Goal: Task Accomplishment & Management: Use online tool/utility

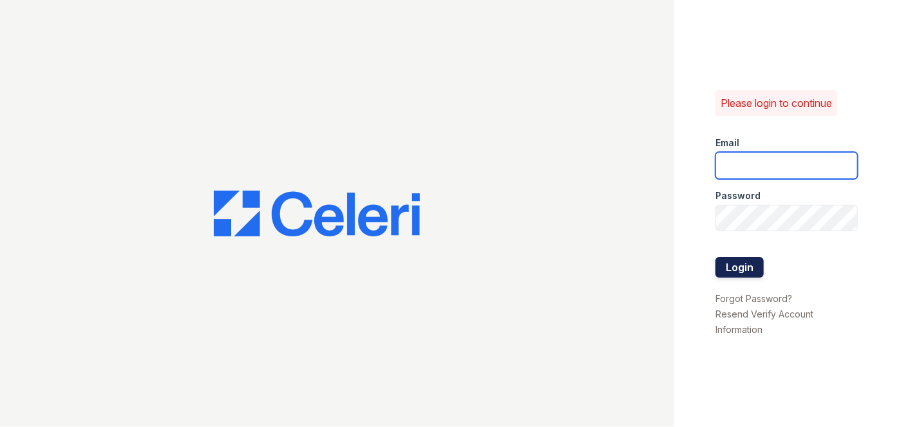
type input "[EMAIL_ADDRESS][PERSON_NAME][DOMAIN_NAME]"
click at [730, 272] on button "Login" at bounding box center [740, 267] width 48 height 21
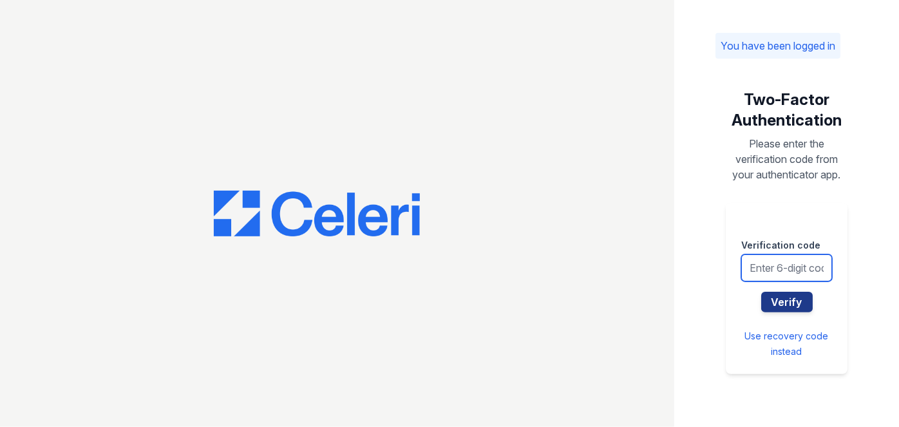
click at [756, 274] on input "text" at bounding box center [786, 267] width 91 height 27
type input "329522"
click at [761, 292] on button "Verify" at bounding box center [787, 302] width 52 height 21
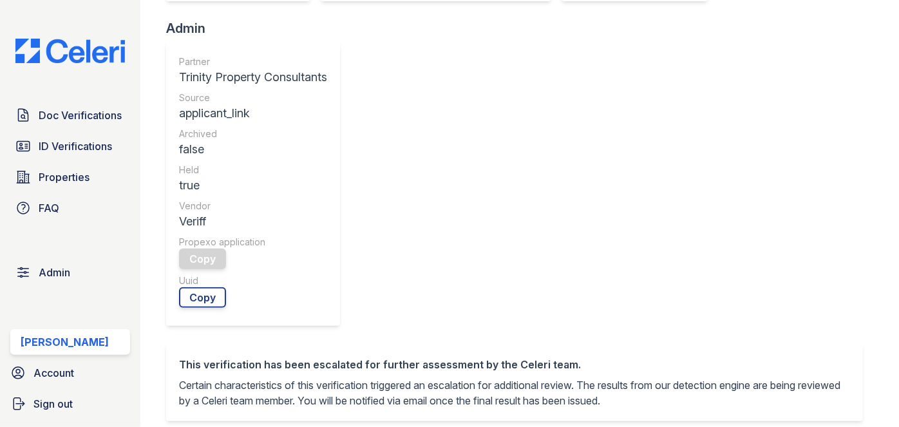
scroll to position [527, 0]
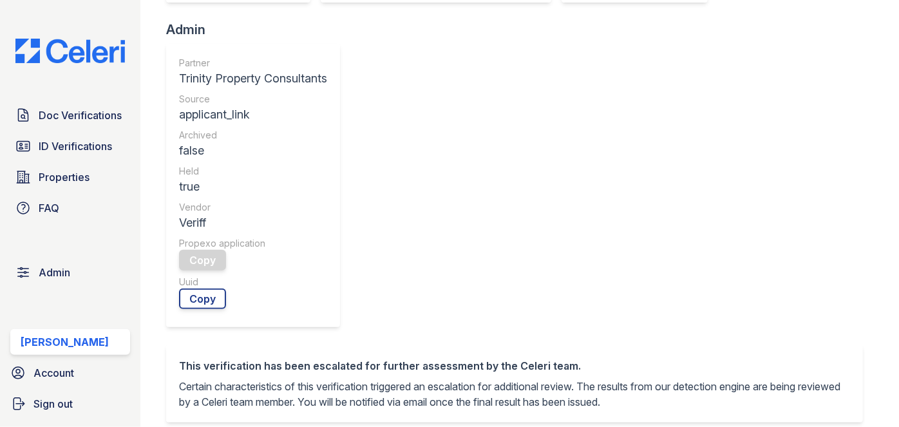
scroll to position [410, 0]
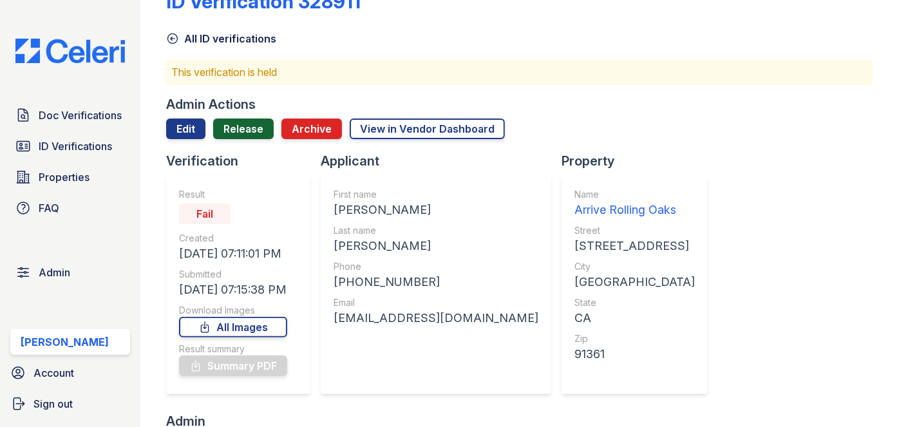
scroll to position [0, 0]
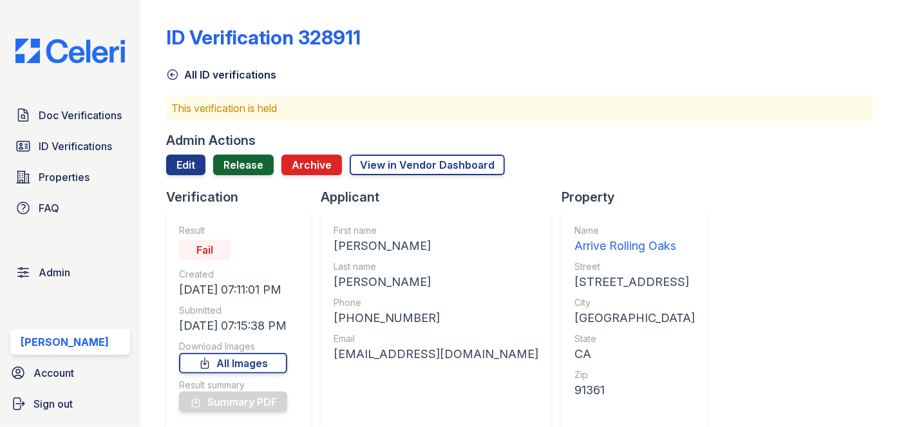
click at [242, 166] on link "Release" at bounding box center [243, 165] width 61 height 21
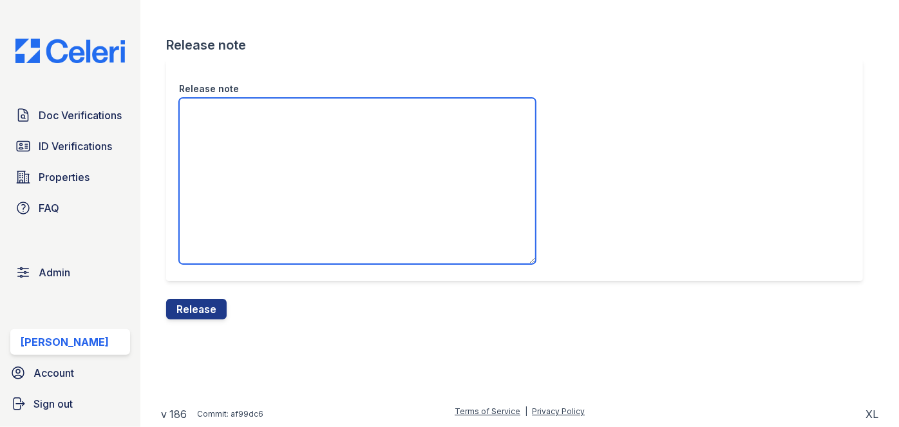
click at [285, 189] on textarea "Release note" at bounding box center [357, 181] width 357 height 166
type textarea "I"
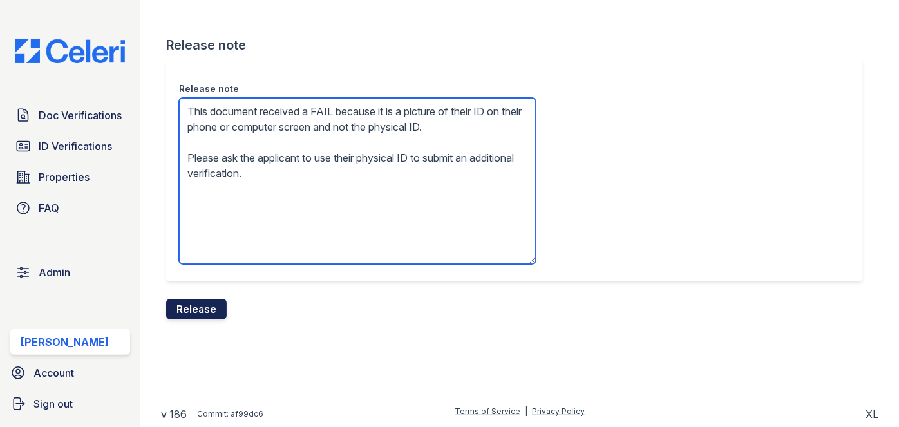
type textarea "This document received a FAIL because it is a picture of their ID on their phon…"
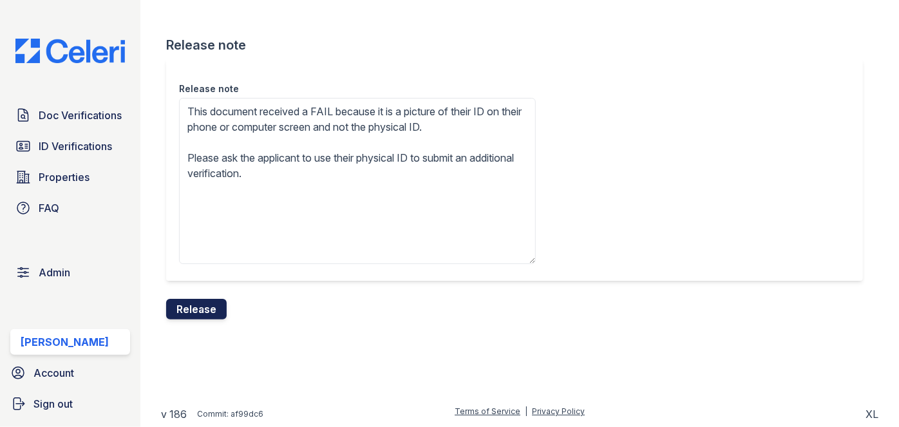
click at [207, 305] on button "Release" at bounding box center [196, 309] width 61 height 21
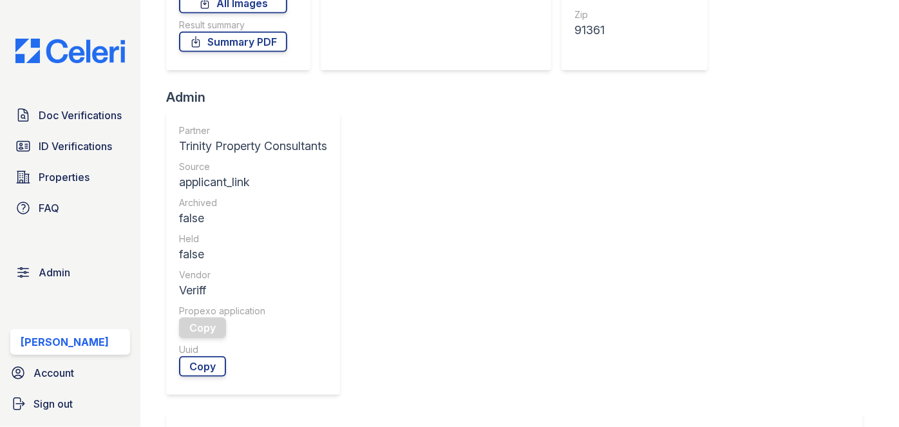
scroll to position [351, 0]
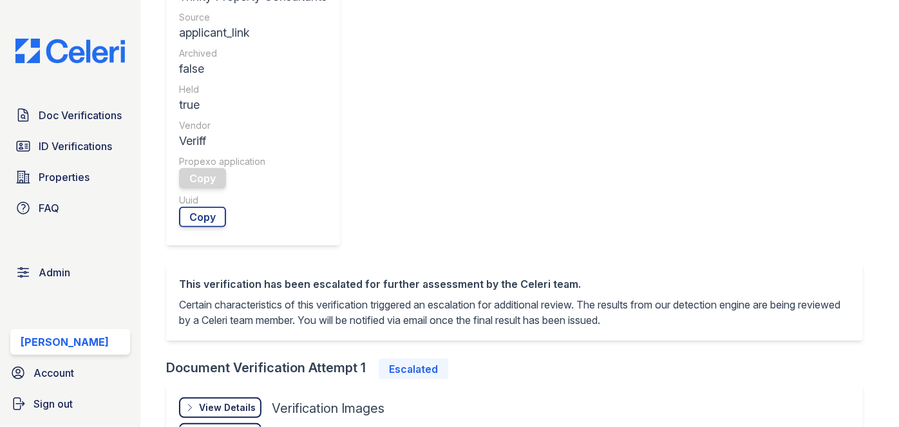
scroll to position [527, 0]
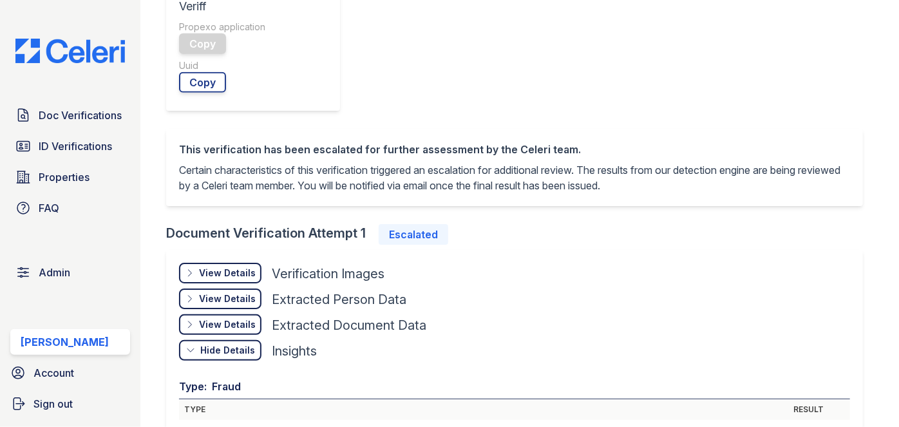
scroll to position [468, 0]
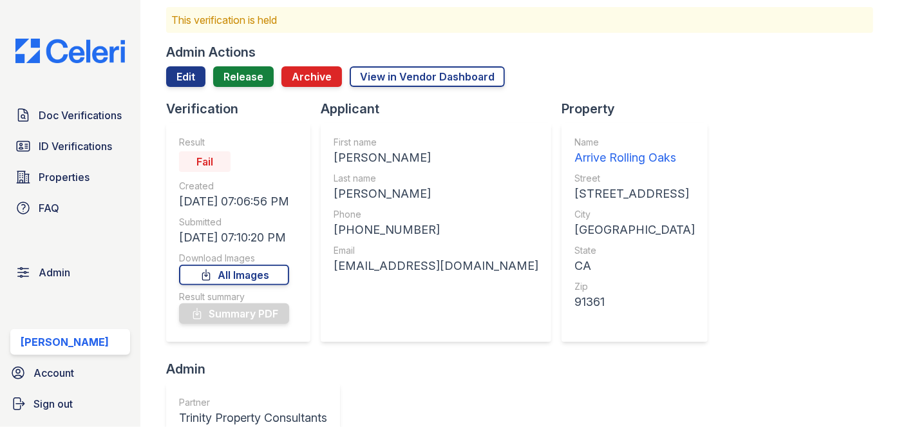
scroll to position [0, 0]
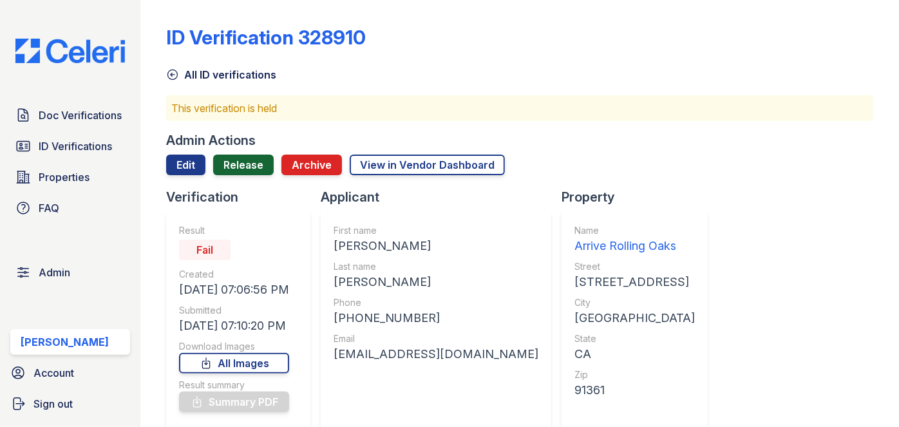
click at [246, 161] on link "Release" at bounding box center [243, 165] width 61 height 21
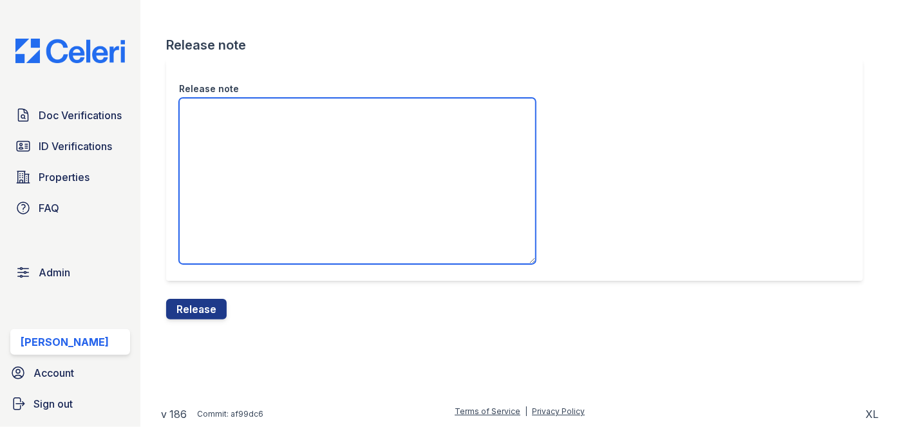
click at [258, 135] on textarea "Release note" at bounding box center [357, 181] width 357 height 166
paste textarea "Please ask the applicant to process a new verification with a selfie that shows…"
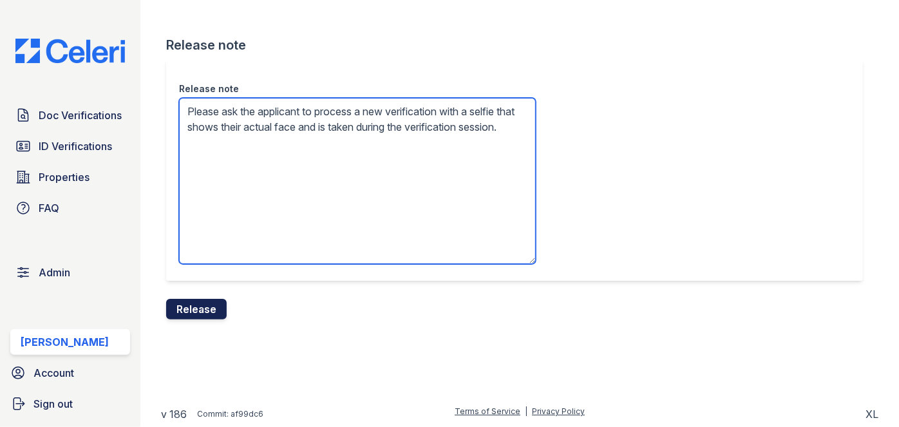
type textarea "Please ask the applicant to process a new verification with a selfie that shows…"
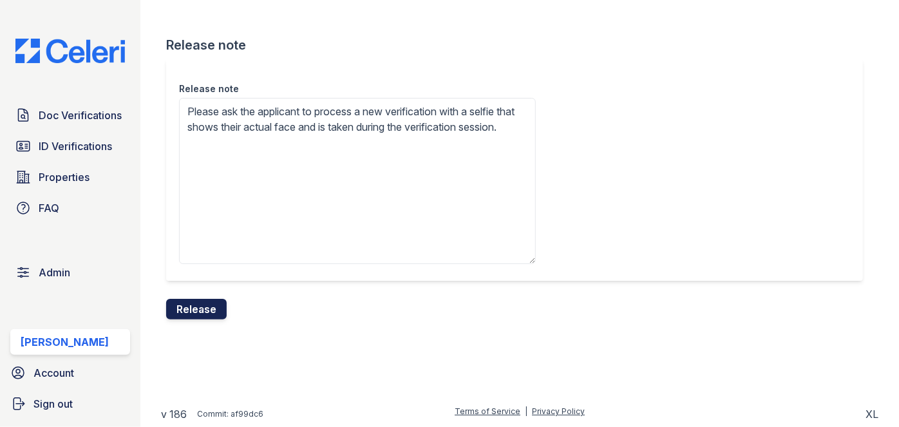
click at [188, 308] on button "Release" at bounding box center [196, 309] width 61 height 21
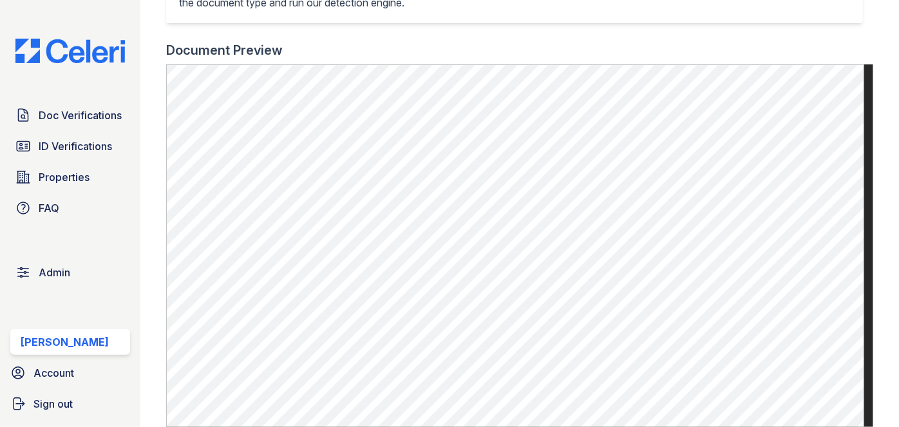
scroll to position [468, 0]
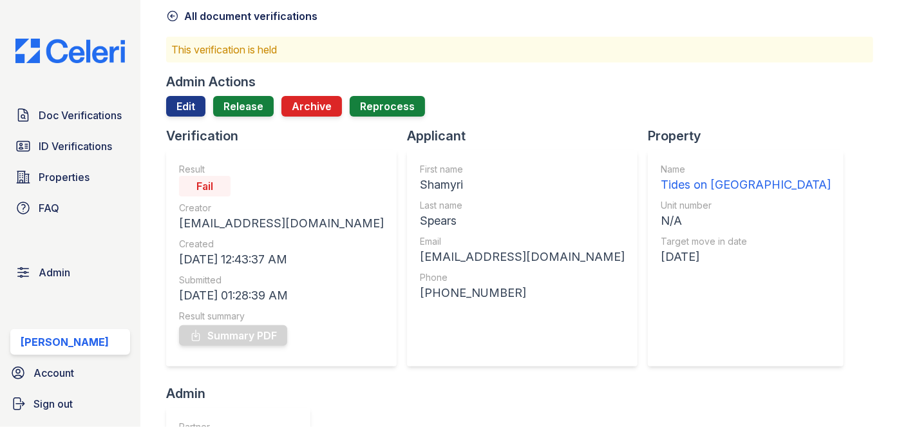
scroll to position [58, 0]
click at [249, 112] on link "Release" at bounding box center [243, 107] width 61 height 21
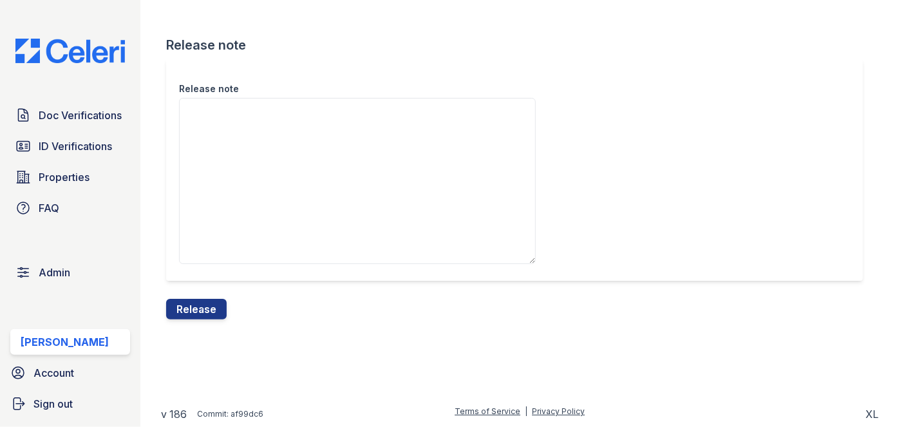
drag, startPoint x: 204, startPoint y: 303, endPoint x: 484, endPoint y: 69, distance: 365.4
click at [204, 303] on button "Release" at bounding box center [196, 309] width 61 height 21
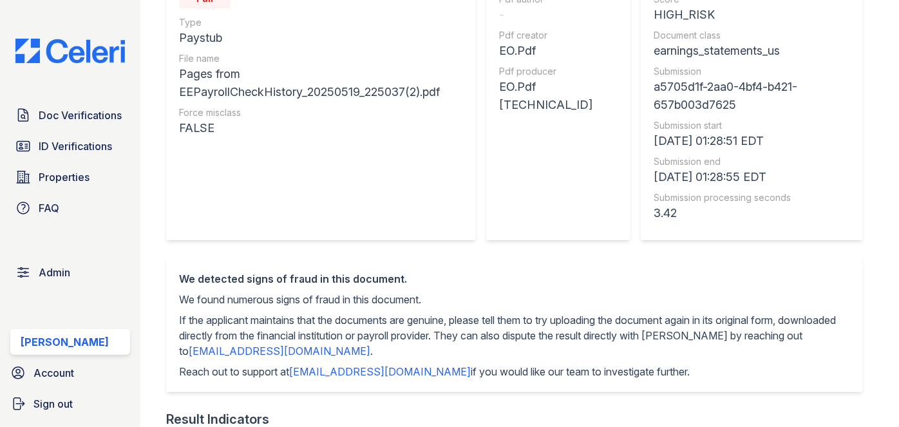
scroll to position [117, 0]
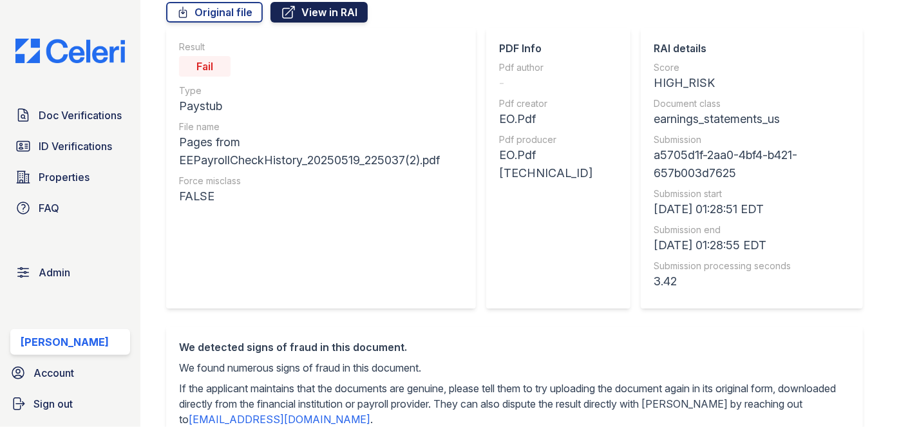
click at [301, 15] on link "View in RAI" at bounding box center [319, 12] width 97 height 21
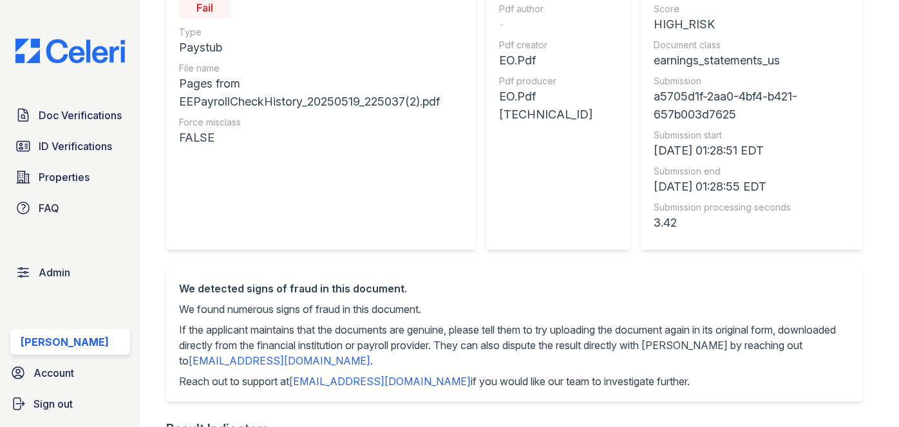
scroll to position [58, 0]
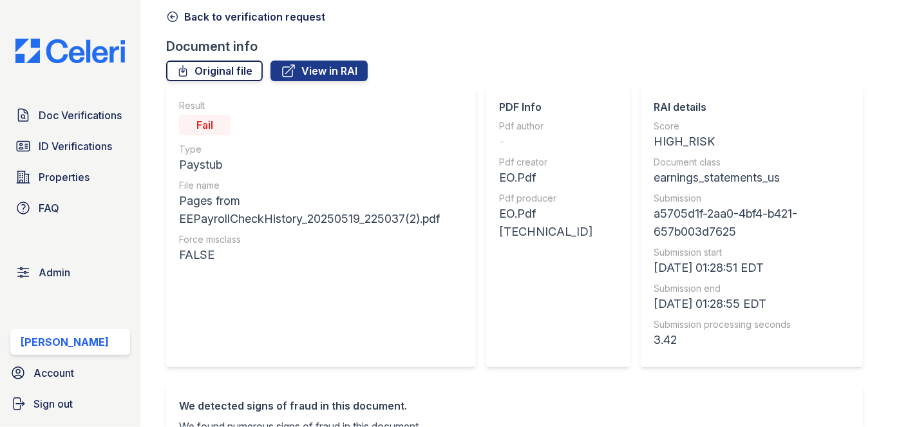
click at [219, 70] on link "Original file" at bounding box center [214, 71] width 97 height 21
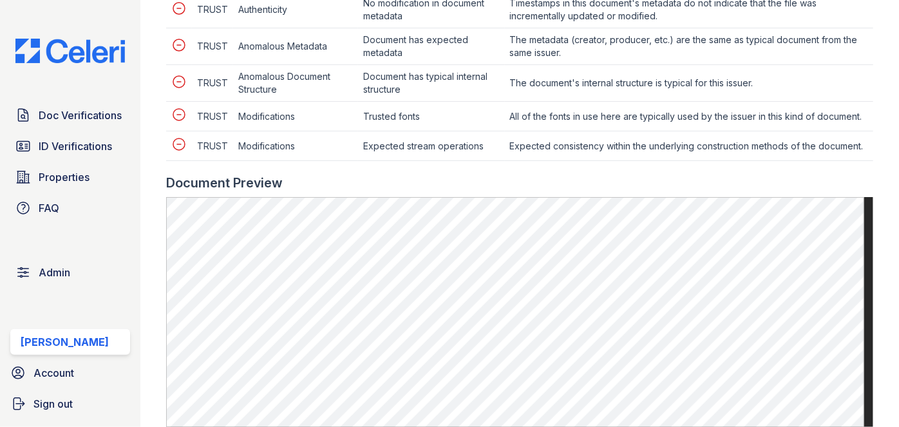
scroll to position [702, 0]
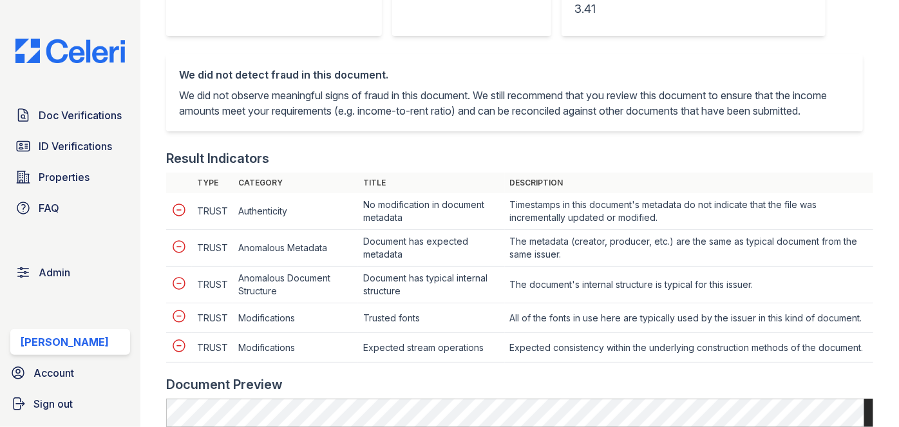
scroll to position [527, 0]
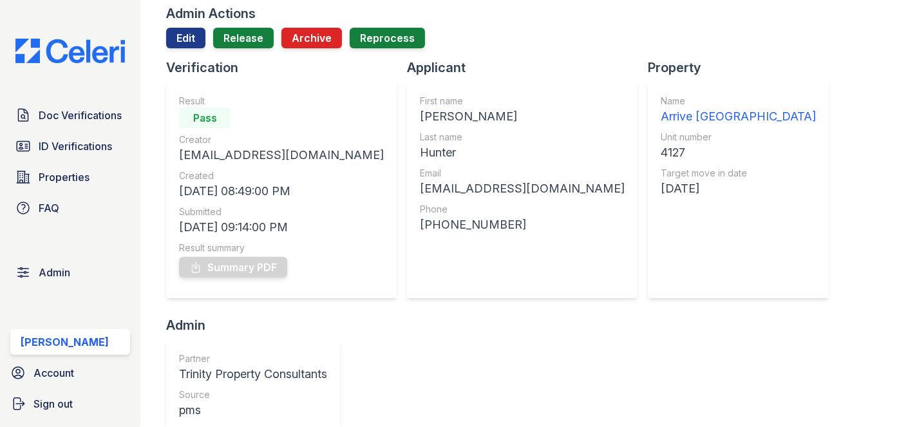
scroll to position [117, 0]
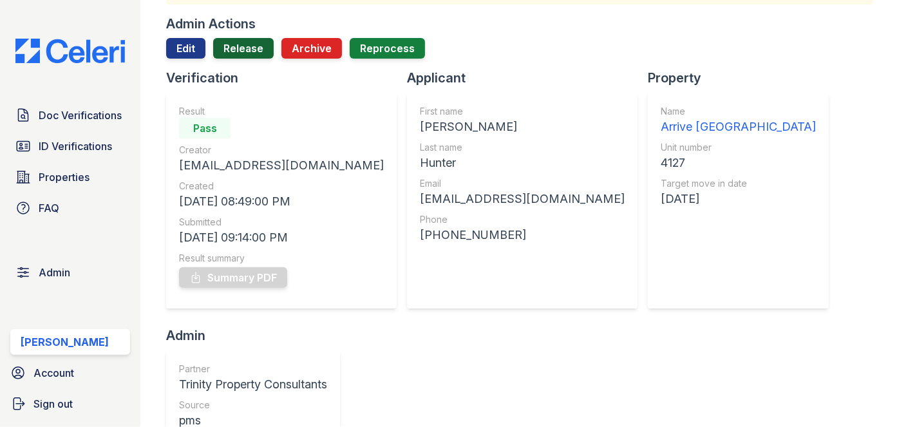
click at [248, 48] on link "Release" at bounding box center [243, 48] width 61 height 21
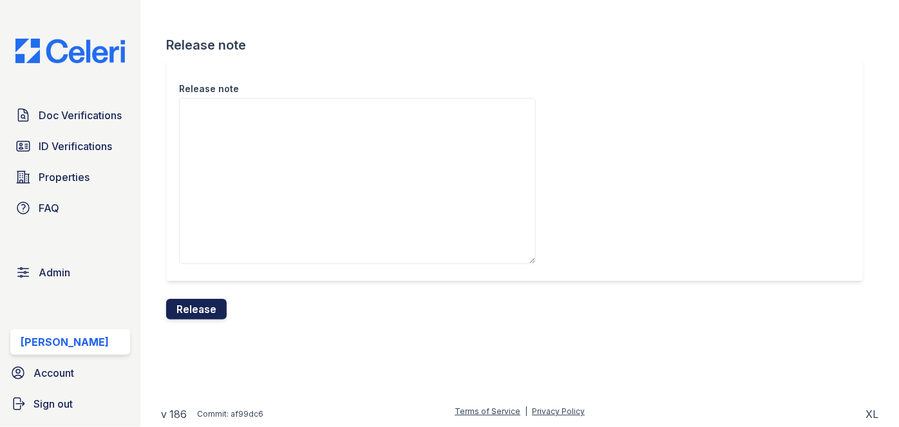
click at [219, 302] on button "Release" at bounding box center [196, 309] width 61 height 21
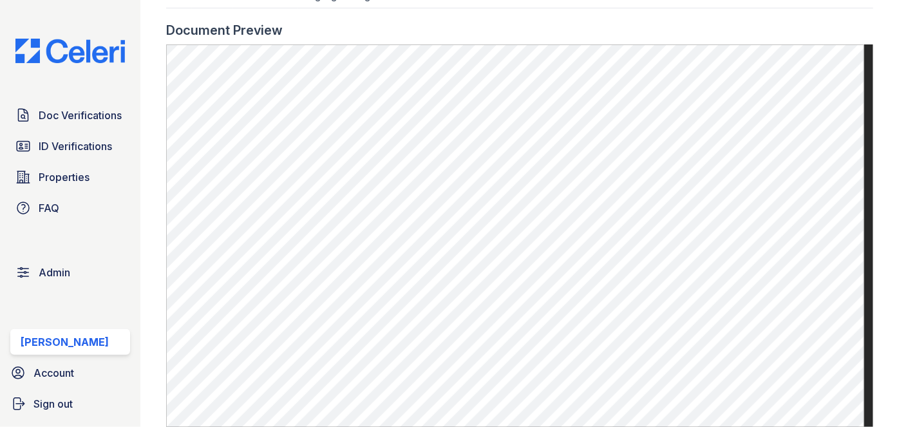
scroll to position [644, 0]
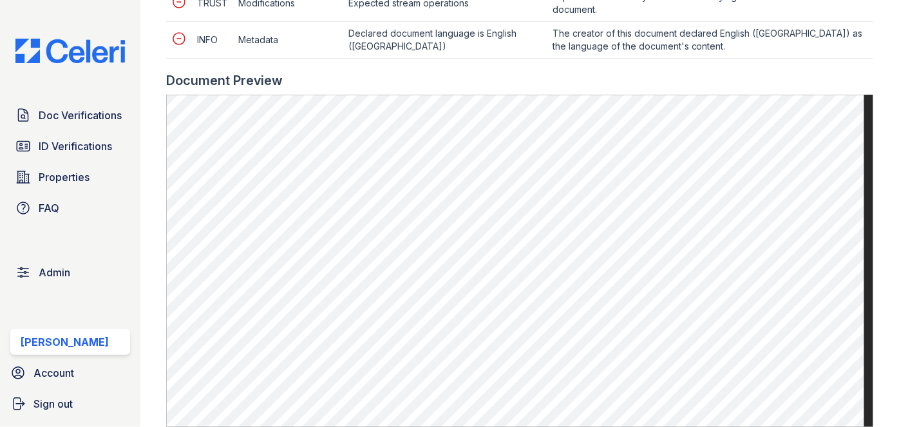
scroll to position [819, 0]
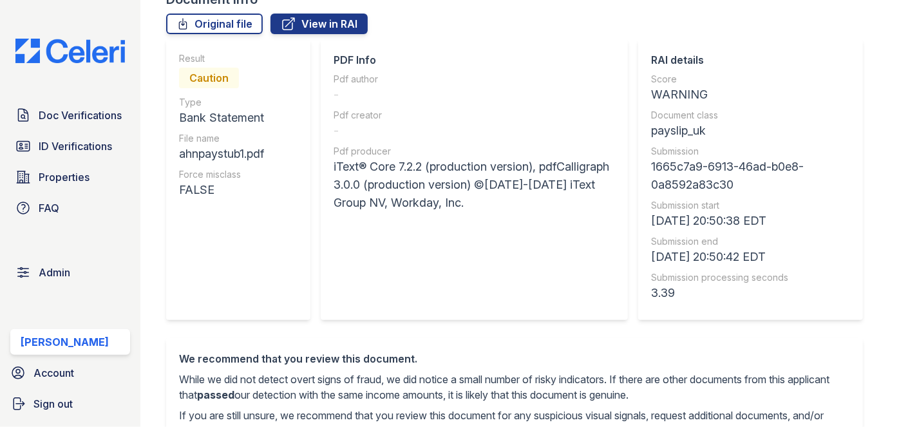
scroll to position [58, 0]
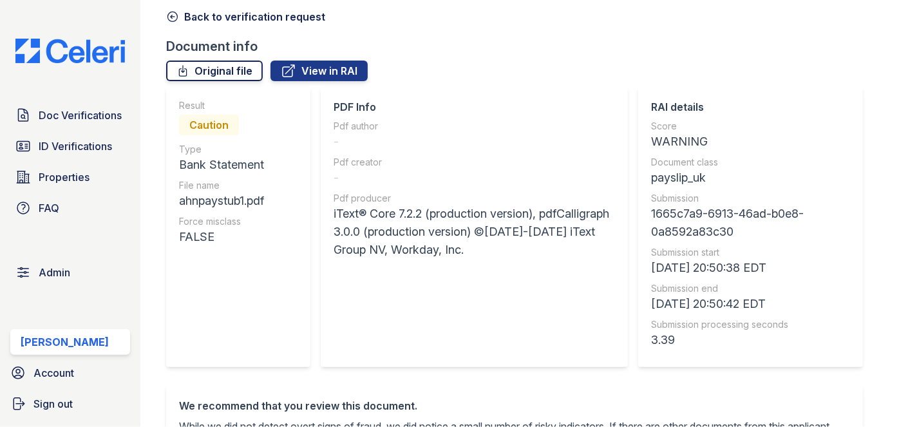
click at [232, 69] on link "Original file" at bounding box center [214, 71] width 97 height 21
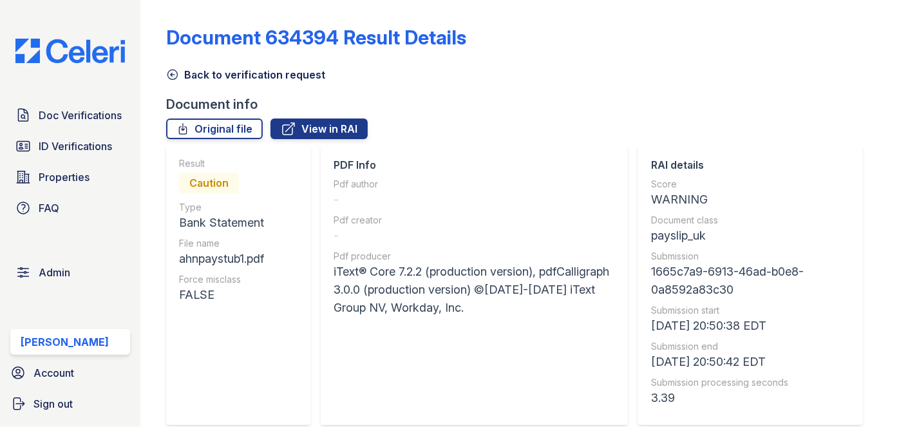
click at [173, 71] on icon at bounding box center [172, 74] width 13 height 13
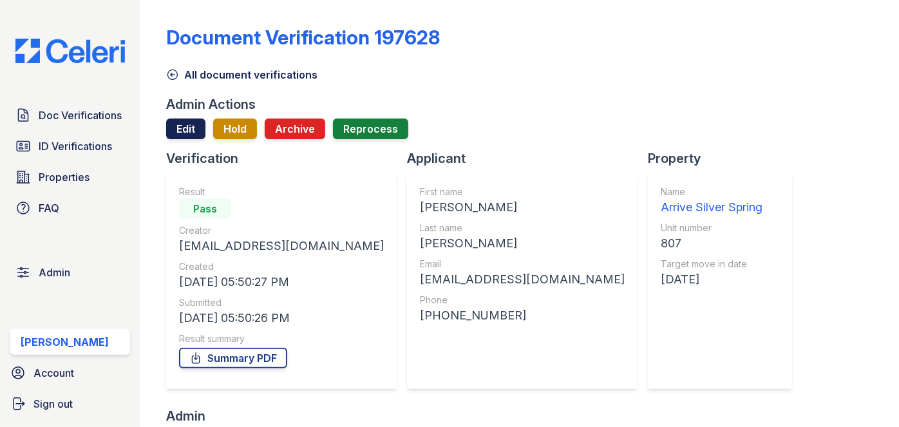
click at [194, 133] on link "Edit" at bounding box center [185, 129] width 39 height 21
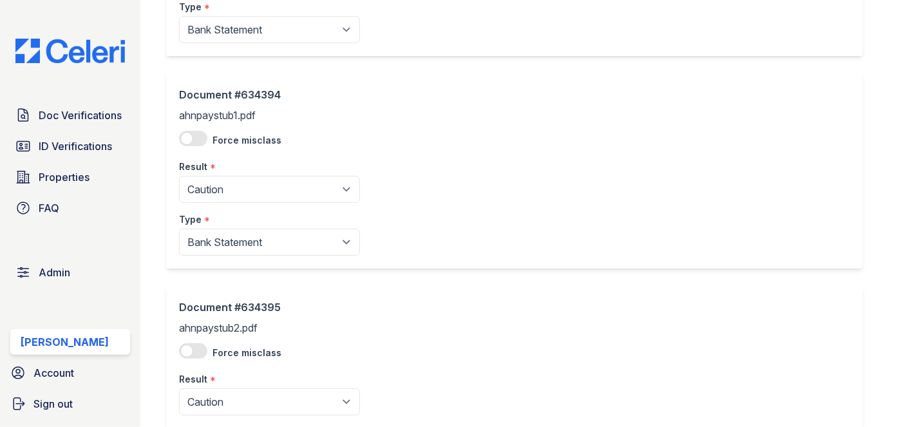
scroll to position [351, 0]
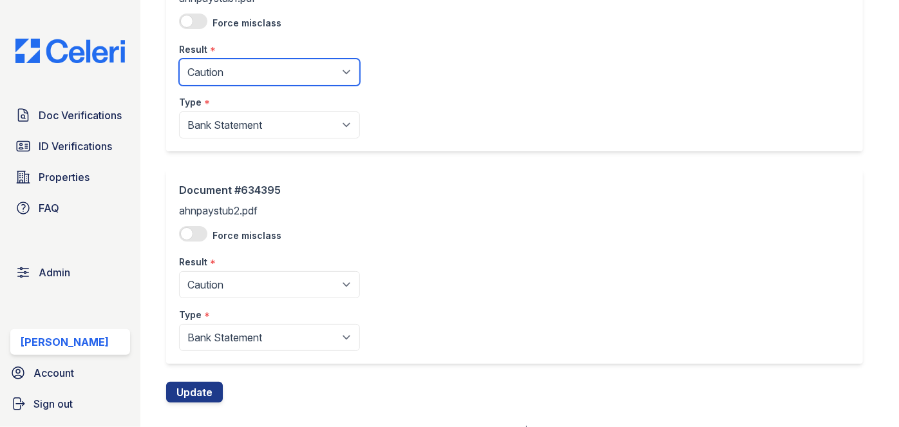
click at [231, 82] on select "Pending Sent Started Processing Pass Fail Caution Error N/A" at bounding box center [269, 72] width 181 height 27
select select "pass"
click at [179, 59] on select "Pending Sent Started Processing Pass Fail Caution Error N/A" at bounding box center [269, 72] width 181 height 27
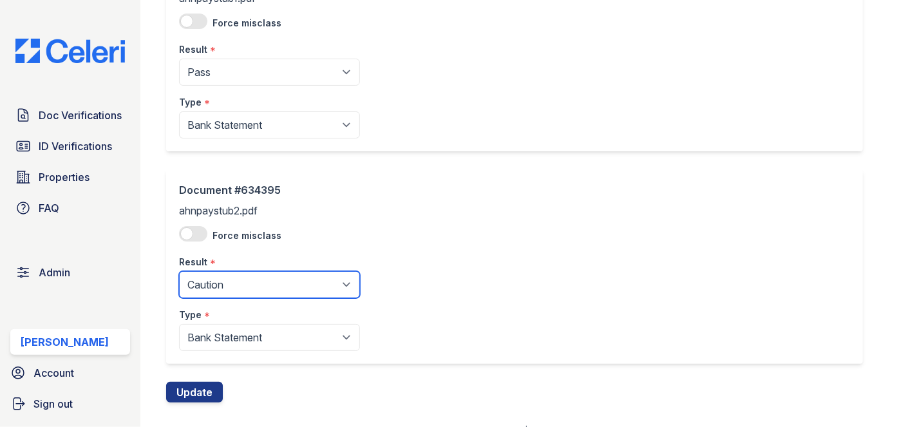
click at [236, 277] on select "Pending Sent Started Processing Pass Fail Caution Error N/A" at bounding box center [269, 284] width 181 height 27
select select "pass"
click at [179, 271] on select "Pending Sent Started Processing Pass Fail Caution Error N/A" at bounding box center [269, 284] width 181 height 27
click at [206, 380] on div "Document #634395 ahnpaystub2.pdf Force misclass Result * Pending Sent Started P…" at bounding box center [519, 275] width 707 height 213
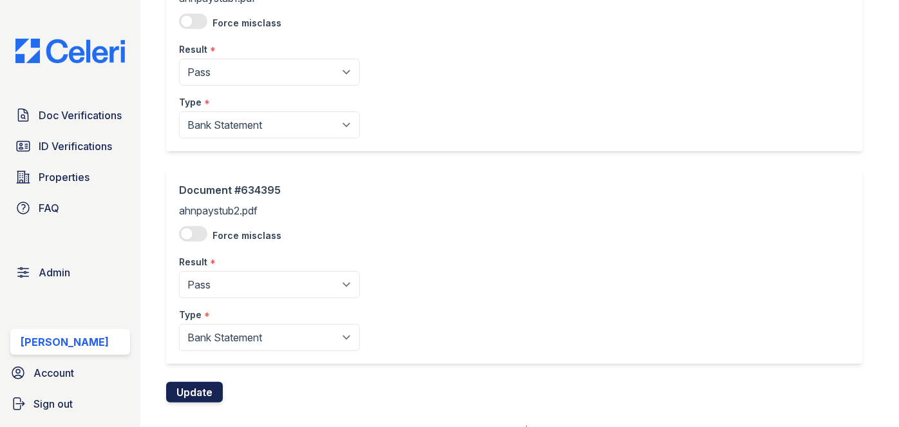
click at [198, 384] on button "Update" at bounding box center [194, 392] width 57 height 21
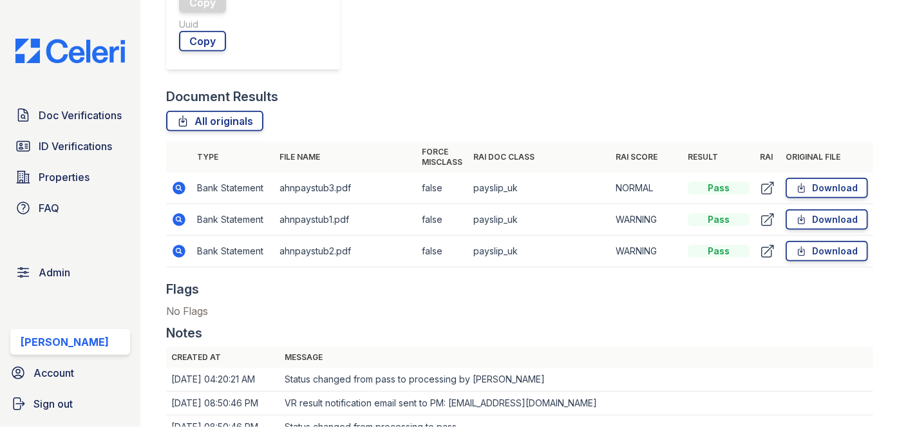
scroll to position [604, 0]
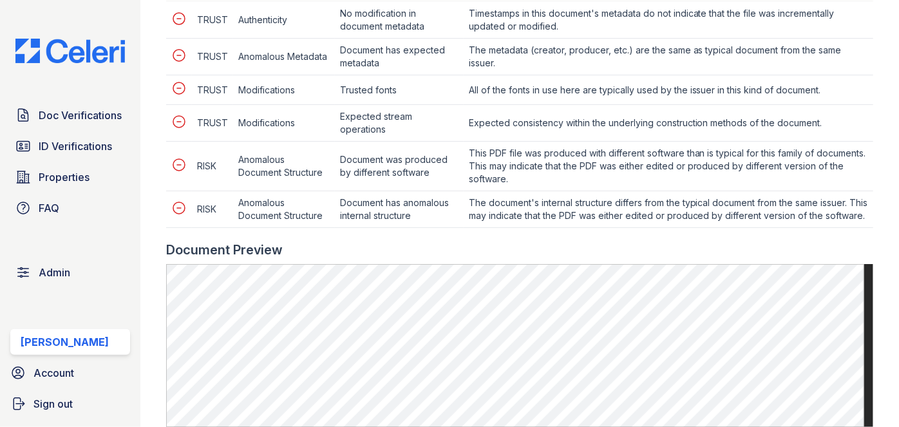
scroll to position [702, 0]
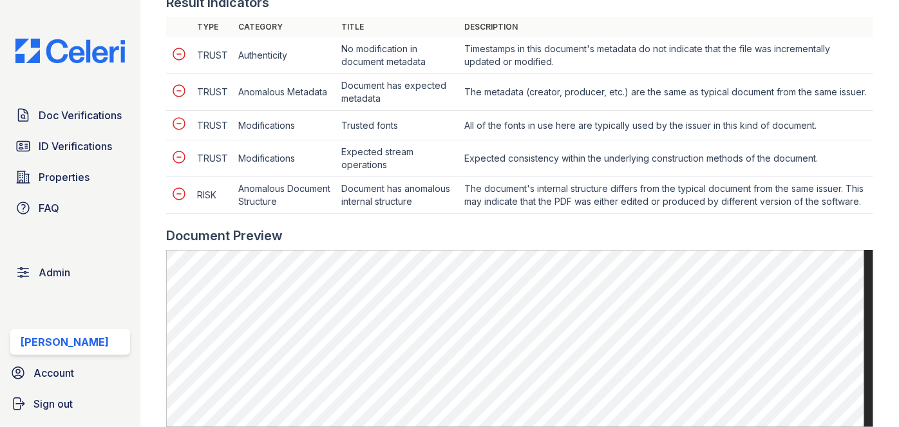
scroll to position [644, 0]
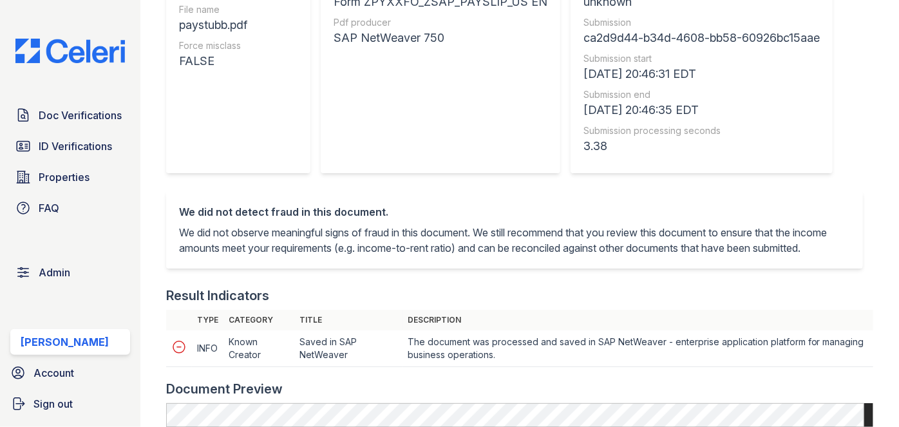
scroll to position [410, 0]
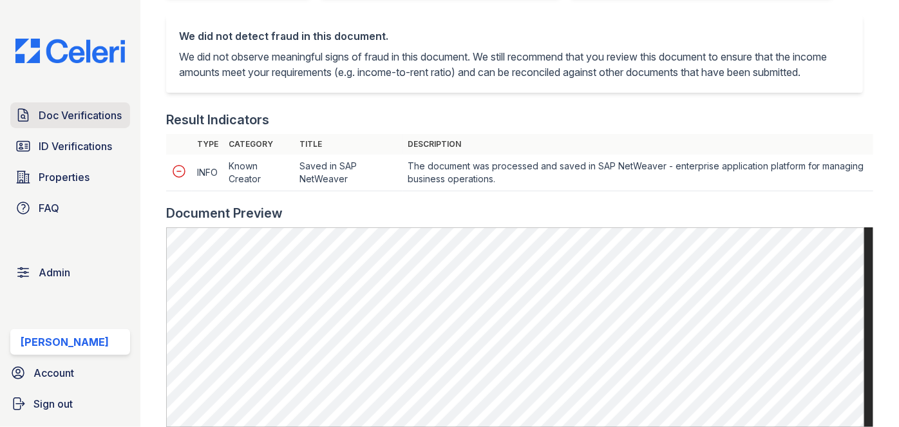
click at [91, 120] on span "Doc Verifications" at bounding box center [80, 115] width 83 height 15
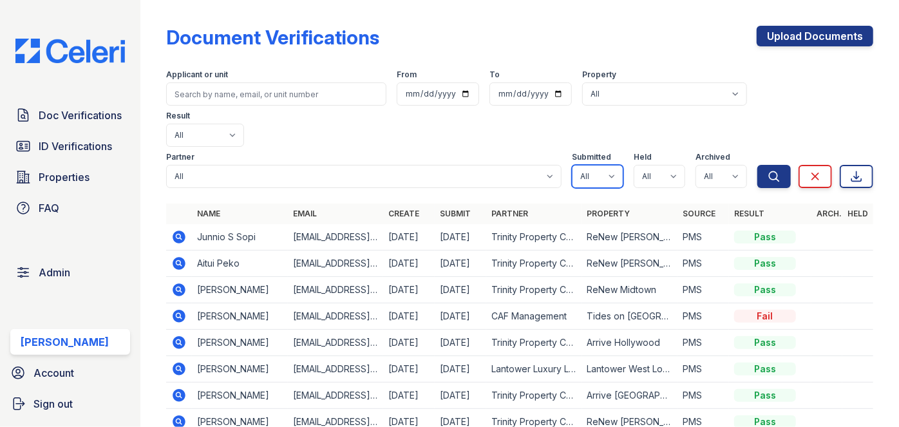
click at [606, 165] on select "All true false" at bounding box center [598, 176] width 52 height 23
select select "true"
click at [572, 165] on select "All true false" at bounding box center [598, 176] width 52 height 23
drag, startPoint x: 670, startPoint y: 137, endPoint x: 665, endPoint y: 142, distance: 6.8
click at [670, 165] on select "All true false" at bounding box center [660, 176] width 52 height 23
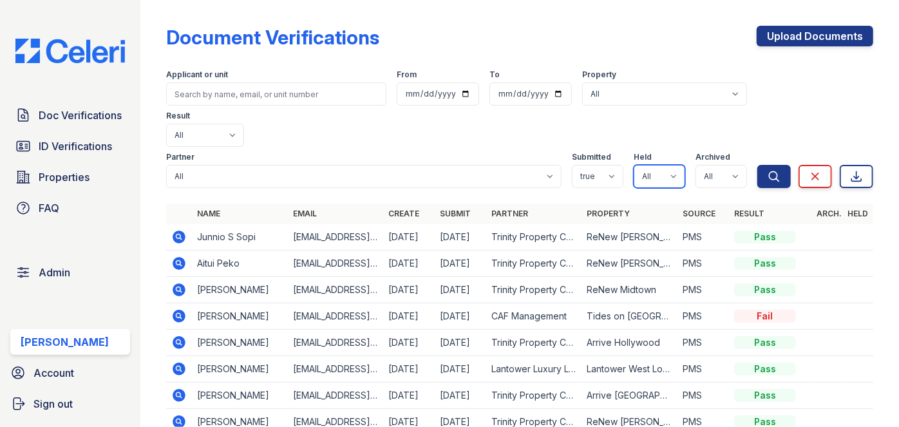
select select "true"
click at [634, 165] on select "All true false" at bounding box center [660, 176] width 52 height 23
click at [724, 165] on select "All true false" at bounding box center [722, 176] width 52 height 23
click at [696, 165] on select "All true false" at bounding box center [722, 176] width 52 height 23
click at [726, 165] on select "All true false" at bounding box center [722, 176] width 52 height 23
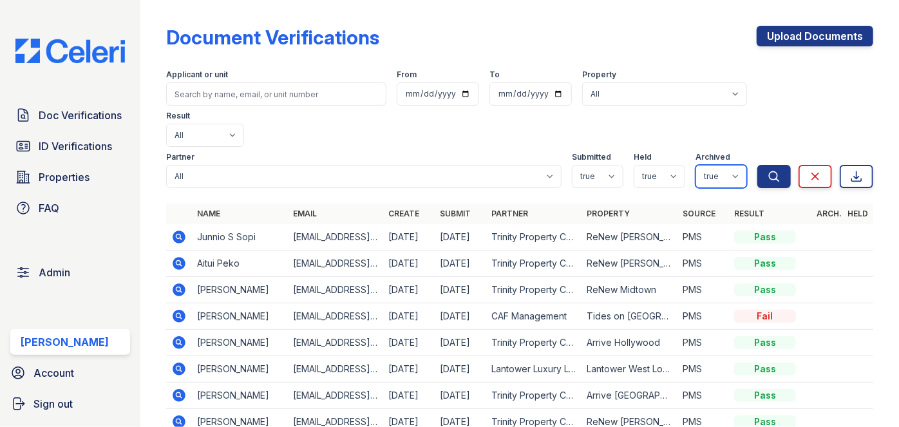
select select "false"
click at [696, 165] on select "All true false" at bounding box center [722, 176] width 52 height 23
click at [769, 170] on icon "submit" at bounding box center [774, 176] width 13 height 13
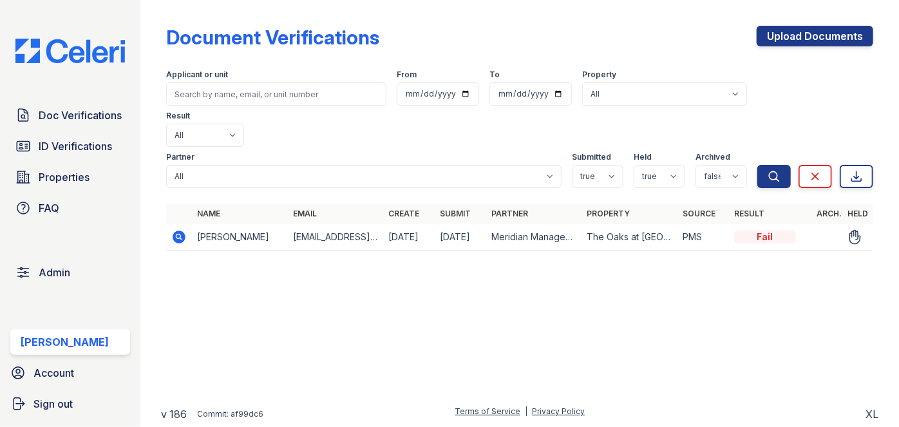
click at [171, 229] on icon at bounding box center [178, 236] width 15 height 15
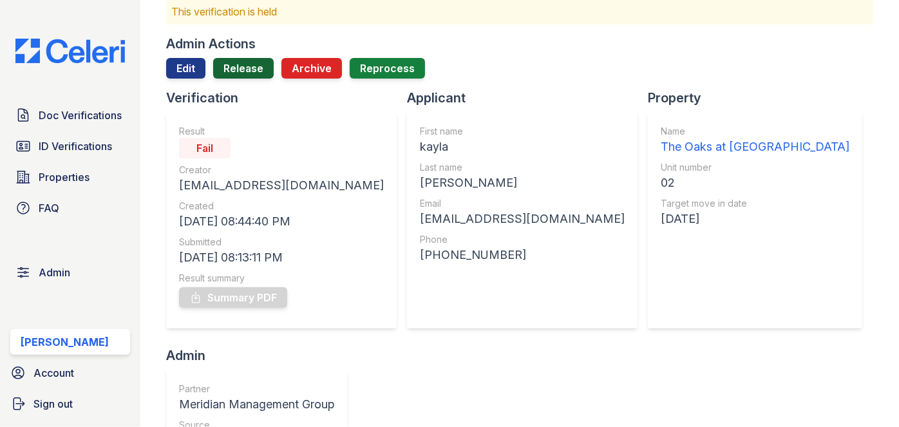
scroll to position [58, 0]
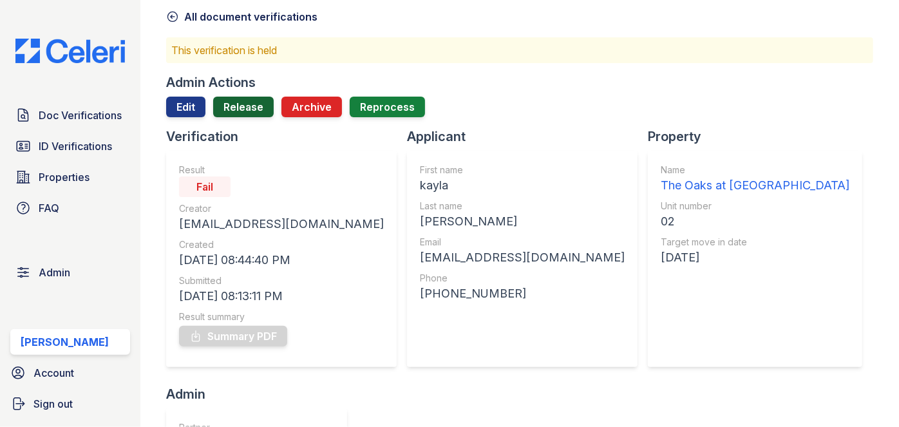
click at [233, 101] on link "Release" at bounding box center [243, 107] width 61 height 21
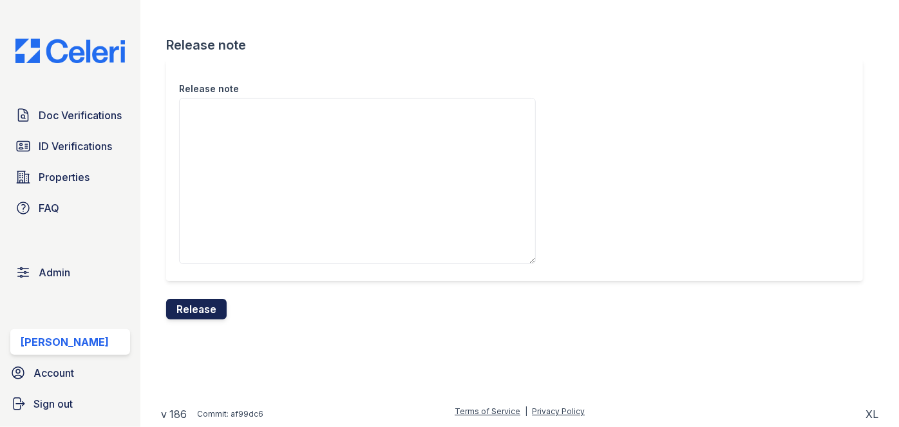
click at [209, 301] on button "Release" at bounding box center [196, 309] width 61 height 21
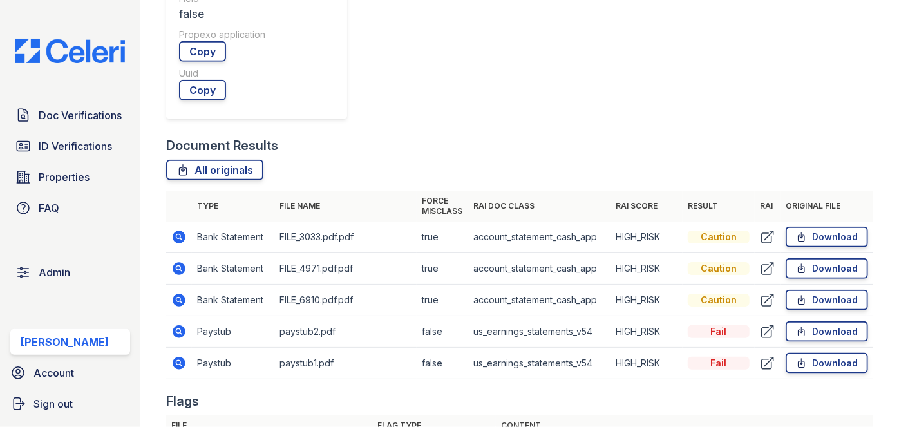
scroll to position [644, 0]
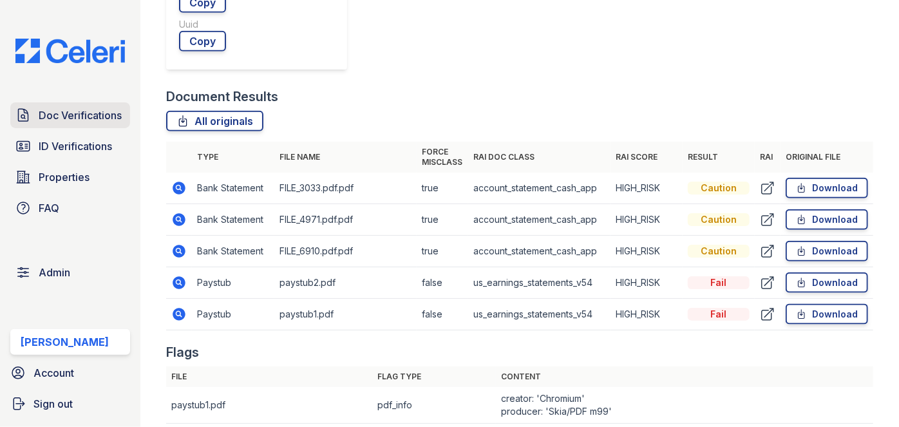
click at [90, 113] on span "Doc Verifications" at bounding box center [80, 115] width 83 height 15
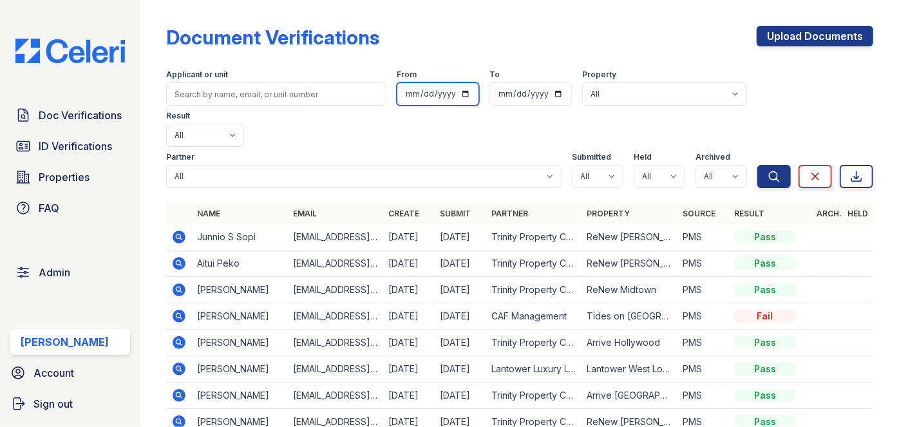
click at [397, 91] on input "date" at bounding box center [438, 93] width 82 height 23
click at [397, 93] on input "date" at bounding box center [438, 93] width 82 height 23
type input "2025-09-28"
click at [490, 93] on input "date" at bounding box center [531, 93] width 82 height 23
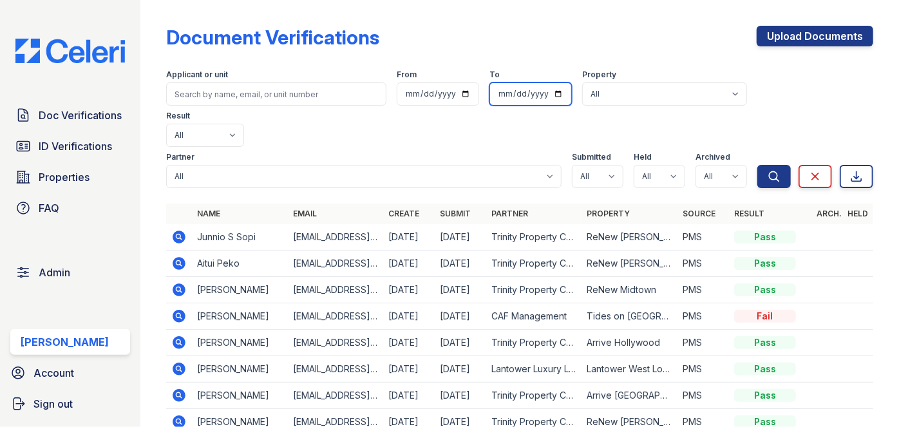
type input "2025-09-28"
click at [758, 165] on button "Search" at bounding box center [774, 176] width 33 height 23
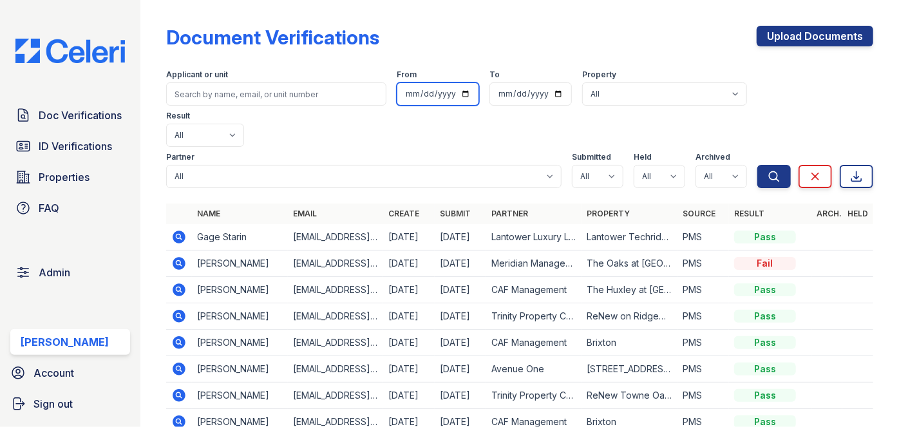
click at [397, 92] on input "2025-09-28" at bounding box center [438, 93] width 82 height 23
type input "2025-09-27"
click at [758, 165] on button "Search" at bounding box center [774, 176] width 33 height 23
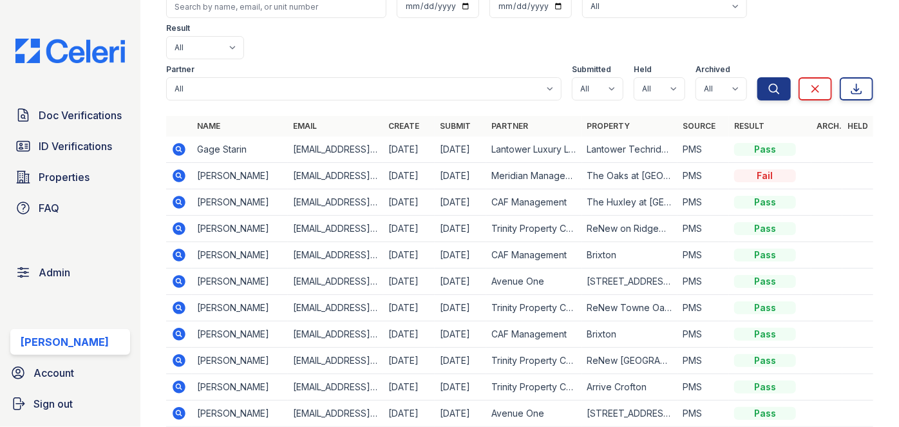
scroll to position [117, 0]
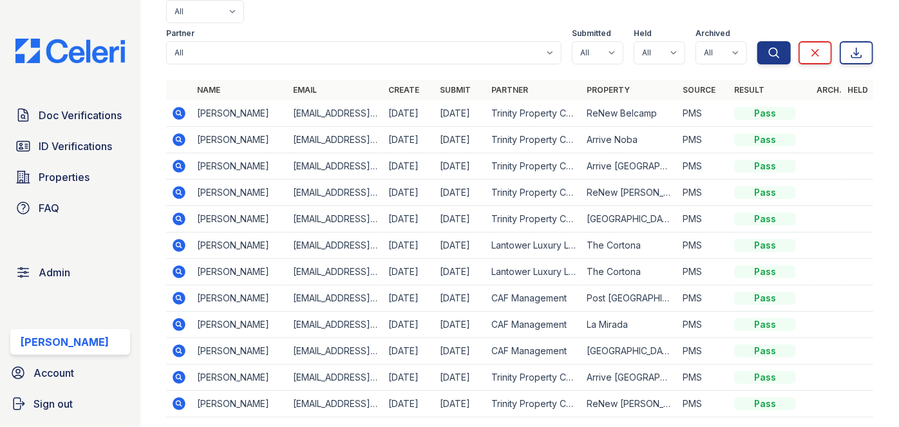
scroll to position [142, 0]
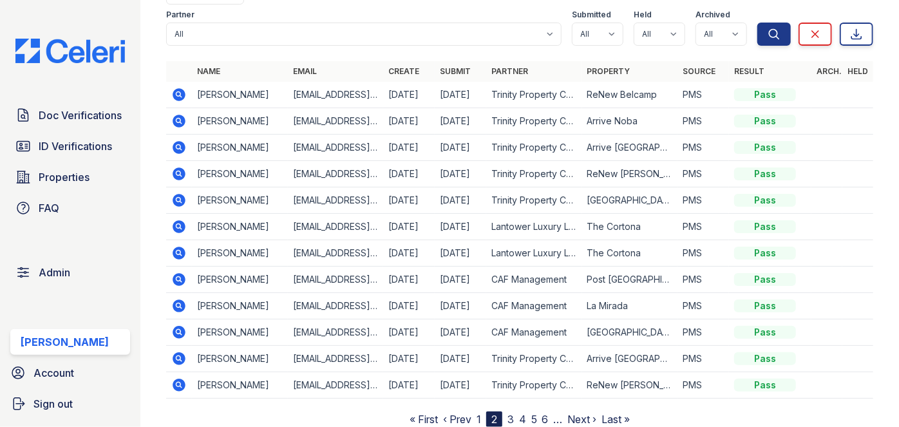
click at [508, 413] on link "3" at bounding box center [511, 419] width 6 height 13
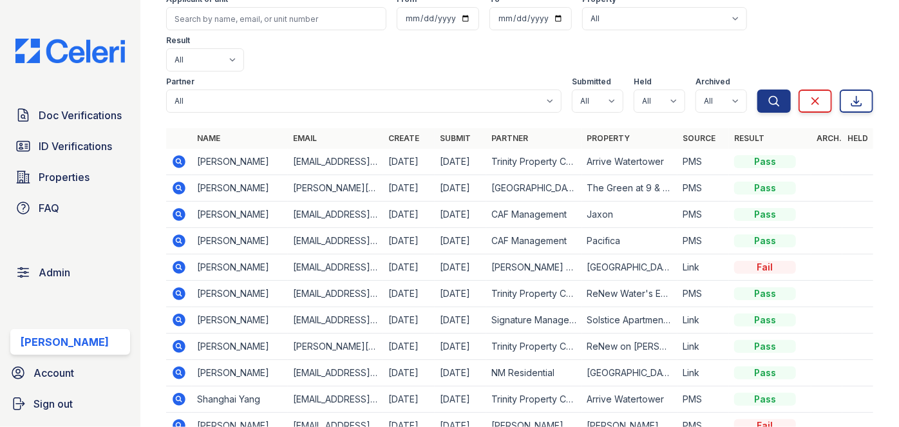
scroll to position [142, 0]
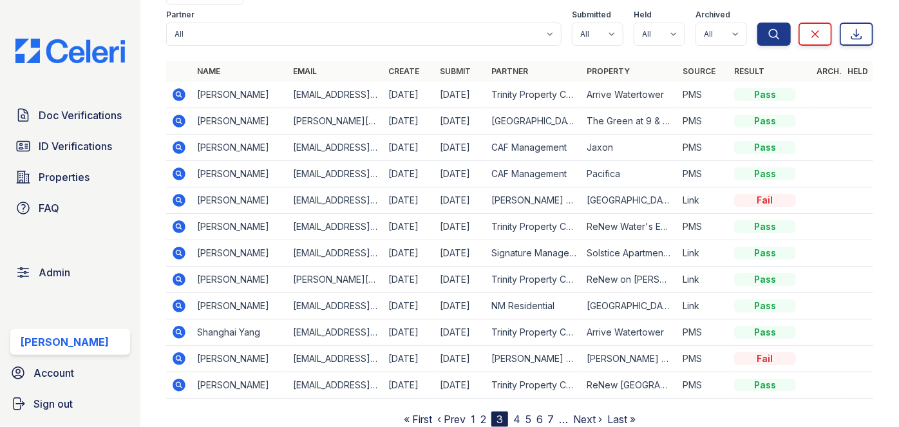
click at [513, 412] on span "4" at bounding box center [516, 419] width 7 height 15
click at [513, 413] on link "4" at bounding box center [516, 419] width 7 height 13
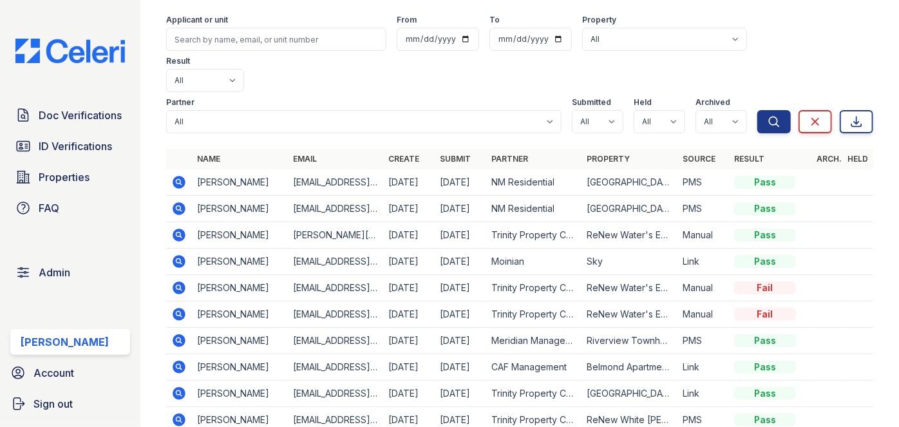
scroll to position [142, 0]
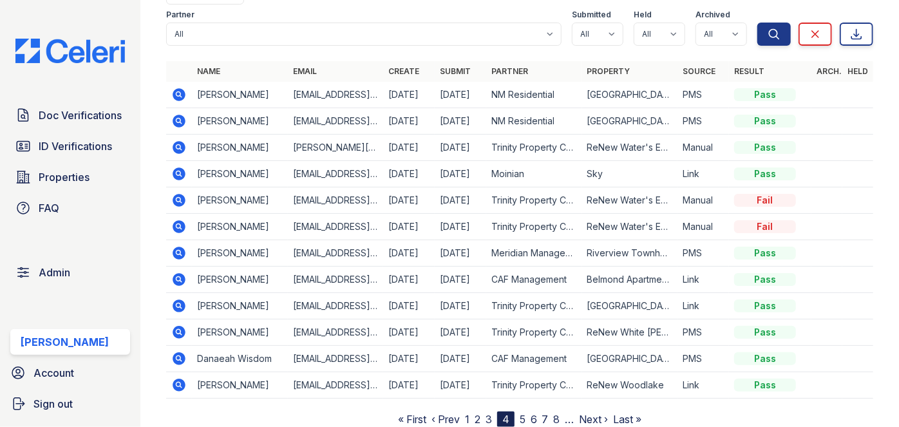
click at [520, 413] on link "5" at bounding box center [523, 419] width 6 height 13
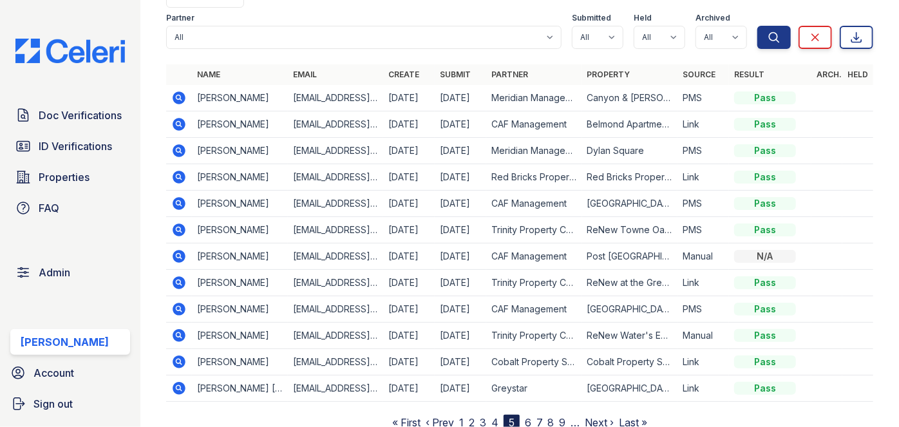
scroll to position [142, 0]
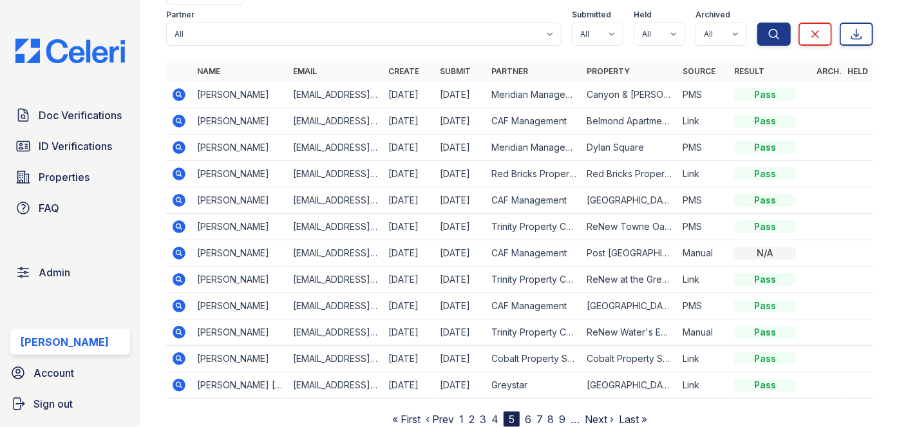
click at [493, 413] on link "4" at bounding box center [494, 419] width 7 height 13
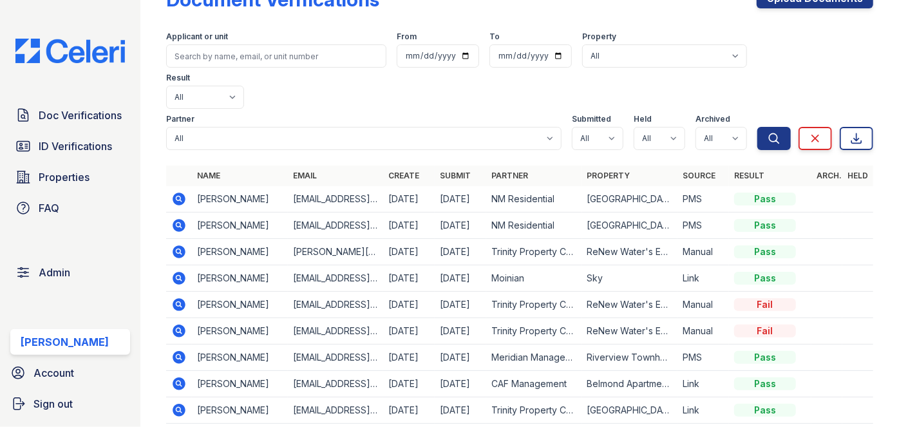
scroll to position [142, 0]
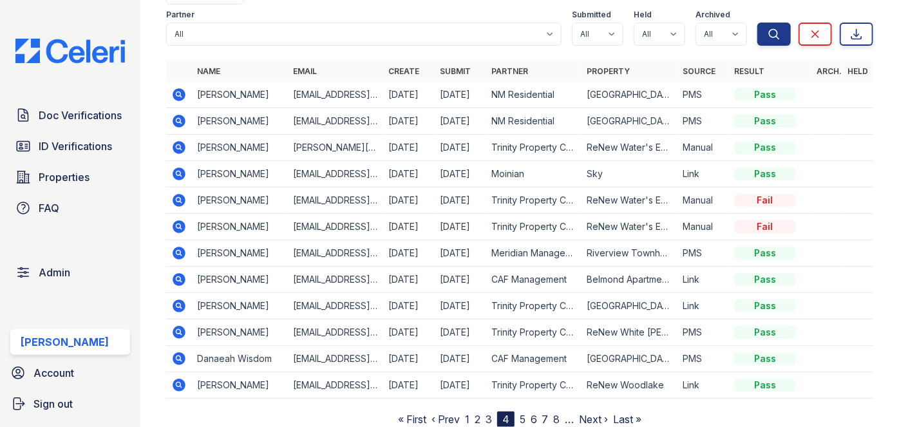
click at [481, 412] on nav "« First ‹ Prev 1 2 3 4 5 6 7 8 … Next › Last »" at bounding box center [520, 419] width 244 height 15
click at [486, 413] on link "3" at bounding box center [489, 419] width 6 height 13
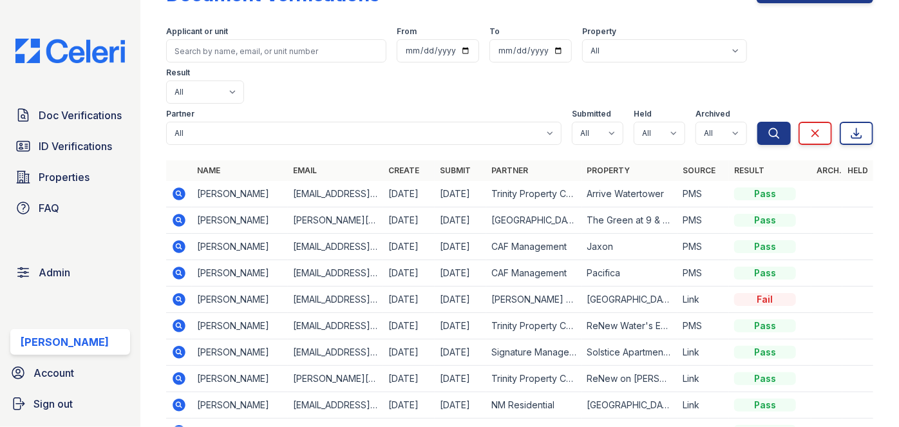
scroll to position [142, 0]
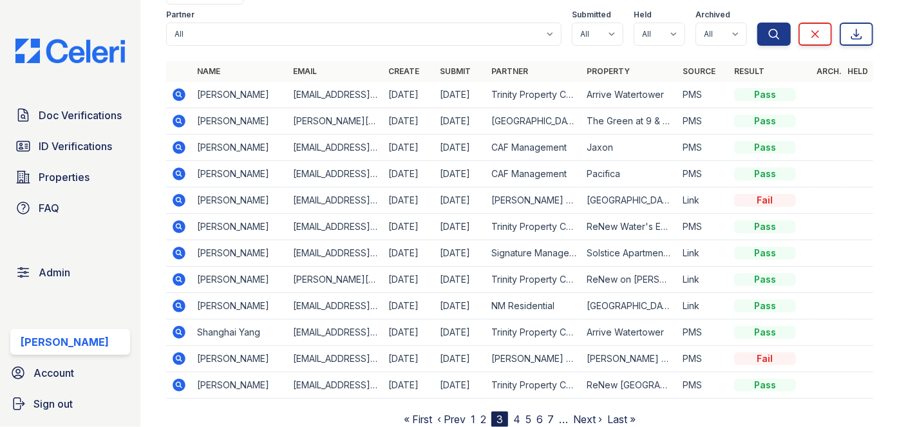
click at [481, 413] on link "2" at bounding box center [484, 419] width 6 height 13
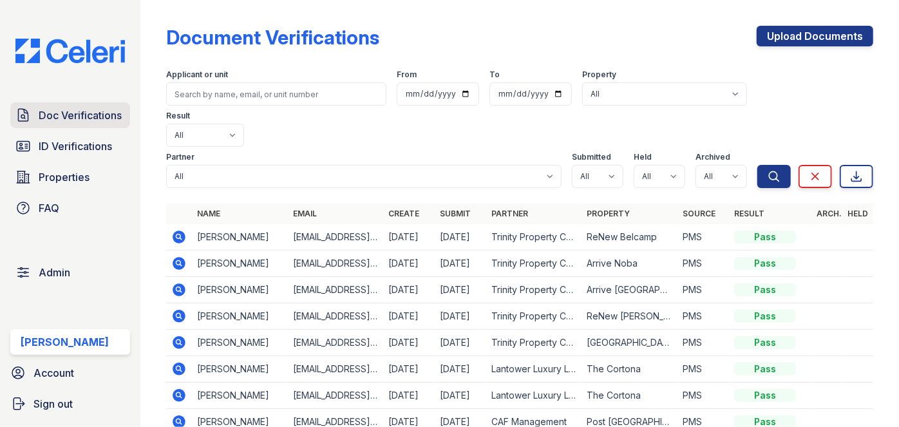
click at [74, 119] on span "Doc Verifications" at bounding box center [80, 115] width 83 height 15
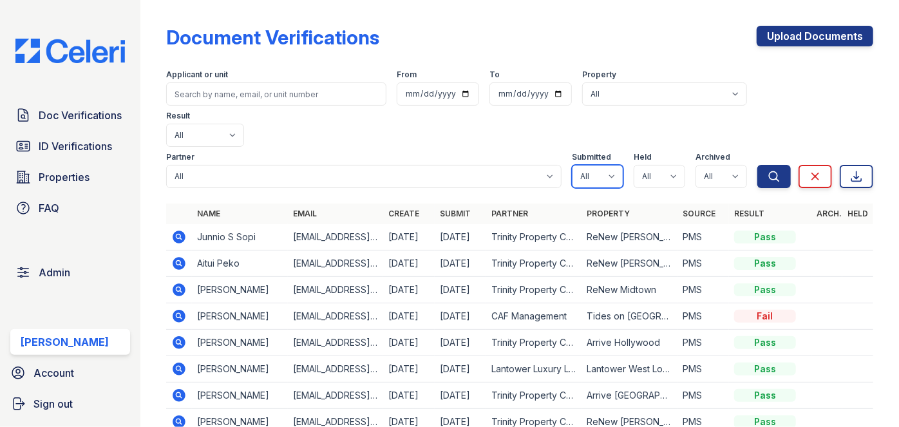
click at [607, 165] on select "All true false" at bounding box center [598, 176] width 52 height 23
select select "true"
click at [572, 165] on select "All true false" at bounding box center [598, 176] width 52 height 23
click at [671, 165] on select "All true false" at bounding box center [660, 176] width 52 height 23
select select "true"
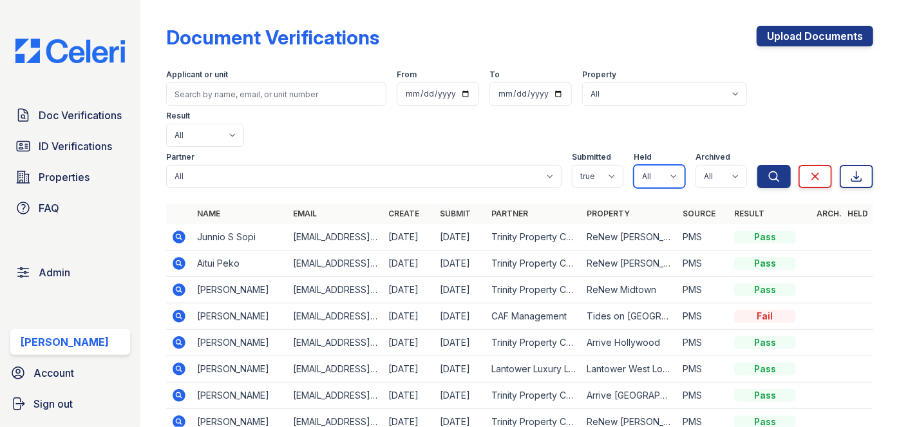
click at [634, 165] on select "All true false" at bounding box center [660, 176] width 52 height 23
drag, startPoint x: 732, startPoint y: 138, endPoint x: 722, endPoint y: 146, distance: 12.8
click at [732, 165] on select "All true false" at bounding box center [722, 176] width 52 height 23
select select "false"
click at [696, 165] on select "All true false" at bounding box center [722, 176] width 52 height 23
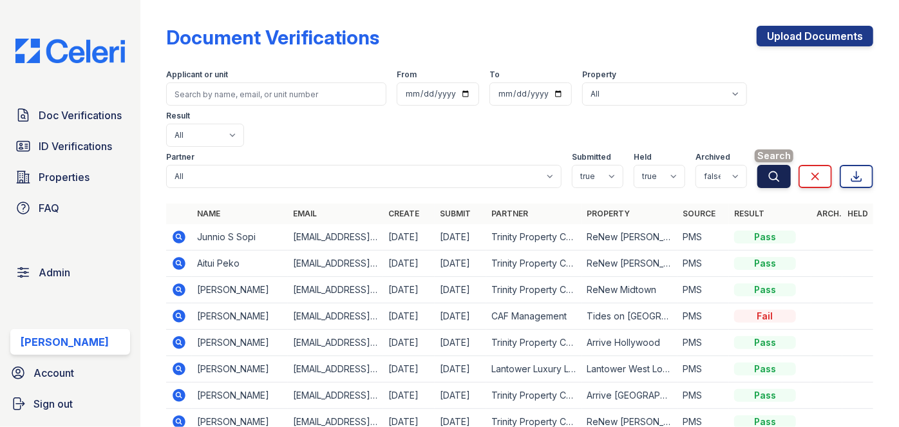
click at [768, 170] on icon "submit" at bounding box center [774, 176] width 13 height 13
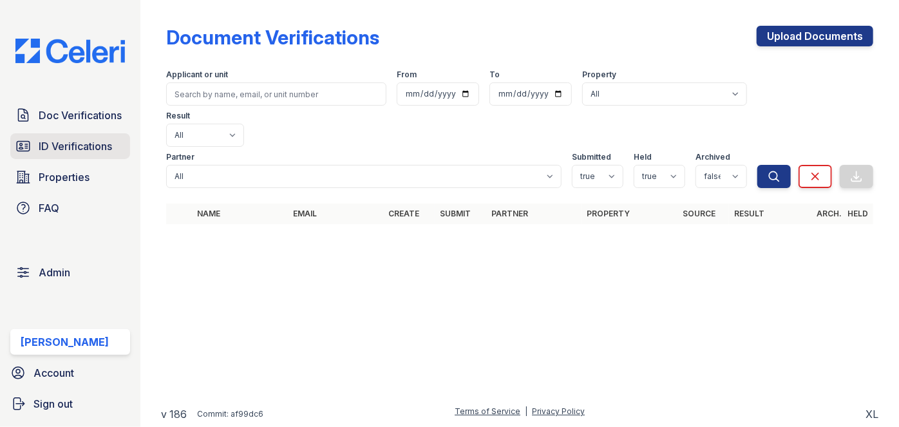
click at [43, 152] on span "ID Verifications" at bounding box center [75, 145] width 73 height 15
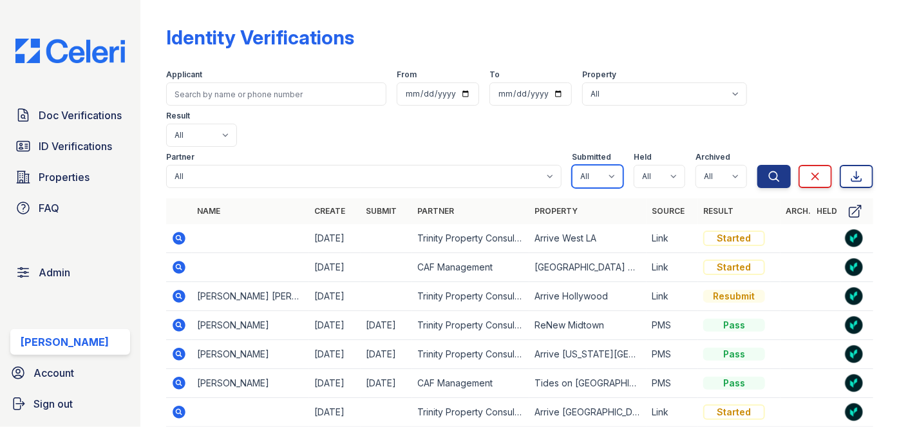
click at [607, 165] on select "All true false" at bounding box center [598, 176] width 52 height 23
select select "true"
click at [572, 165] on select "All true false" at bounding box center [598, 176] width 52 height 23
drag, startPoint x: 666, startPoint y: 136, endPoint x: 666, endPoint y: 145, distance: 9.0
click at [666, 165] on select "All true false" at bounding box center [660, 176] width 52 height 23
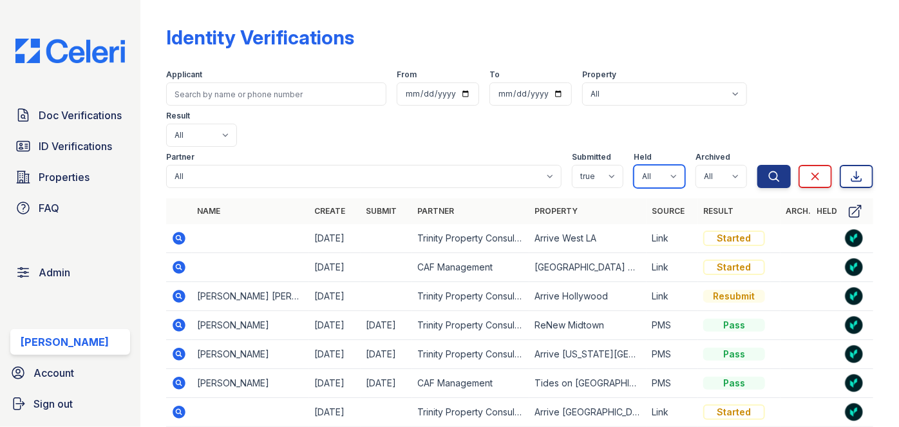
select select "true"
click at [634, 165] on select "All true false" at bounding box center [660, 176] width 52 height 23
drag, startPoint x: 729, startPoint y: 133, endPoint x: 729, endPoint y: 144, distance: 11.6
click at [729, 165] on select "All true false" at bounding box center [722, 176] width 52 height 23
select select "false"
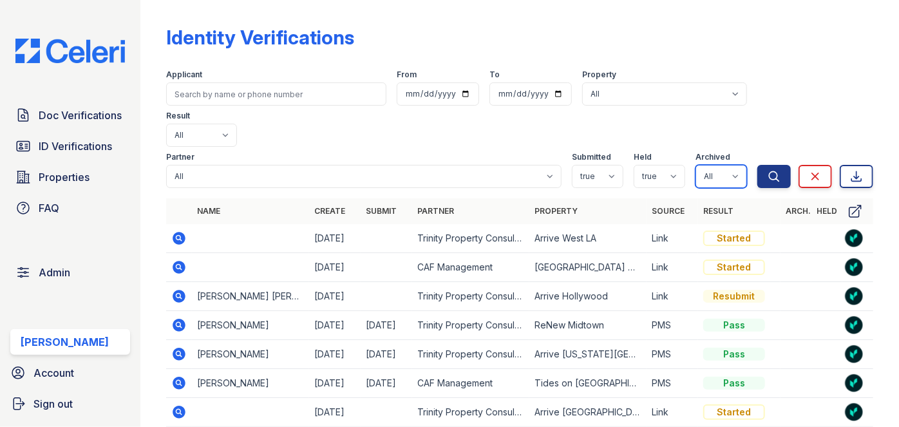
click at [696, 165] on select "All true false" at bounding box center [722, 176] width 52 height 23
click at [764, 165] on button "Search" at bounding box center [774, 176] width 33 height 23
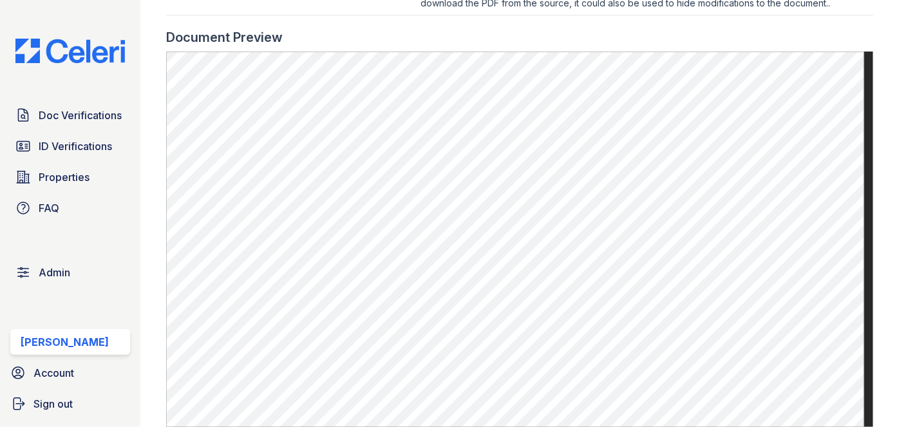
scroll to position [819, 0]
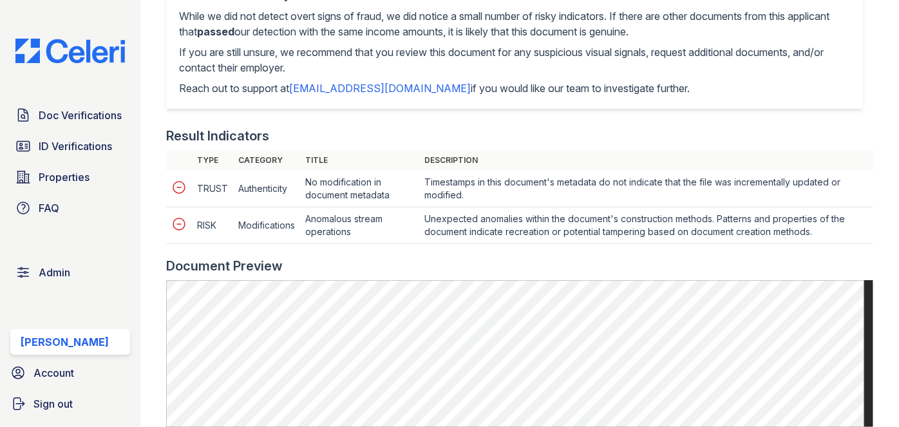
scroll to position [702, 0]
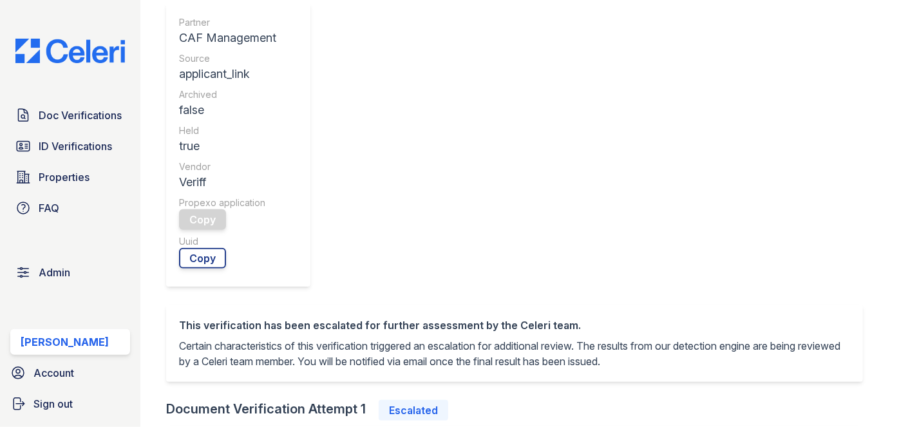
scroll to position [527, 0]
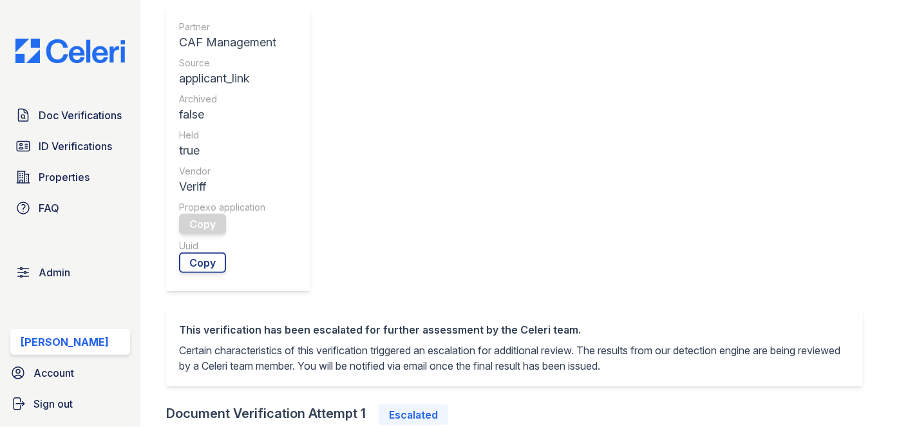
scroll to position [410, 0]
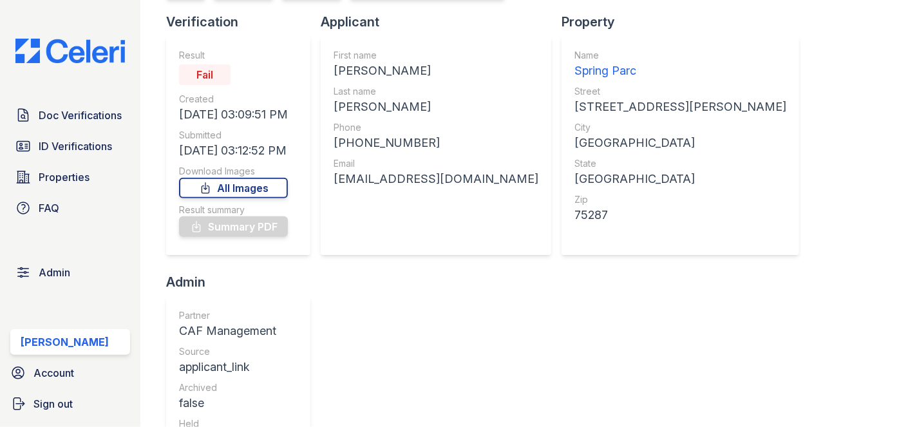
scroll to position [58, 0]
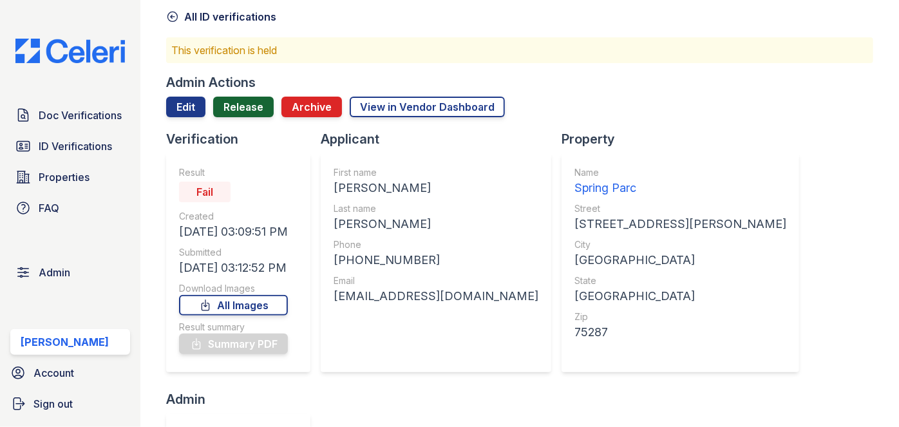
click at [242, 109] on link "Release" at bounding box center [243, 107] width 61 height 21
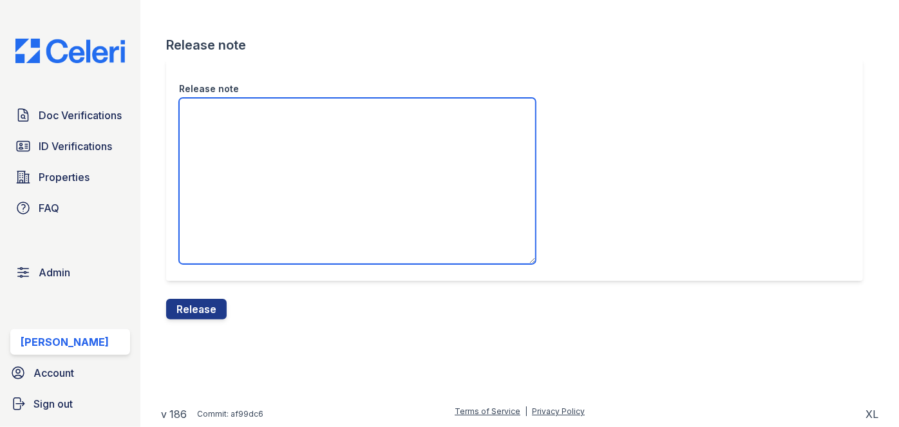
click at [238, 140] on textarea "Release note" at bounding box center [357, 181] width 357 height 166
paste textarea "Please ask the applicant to process a new verification with a selfie that shows…"
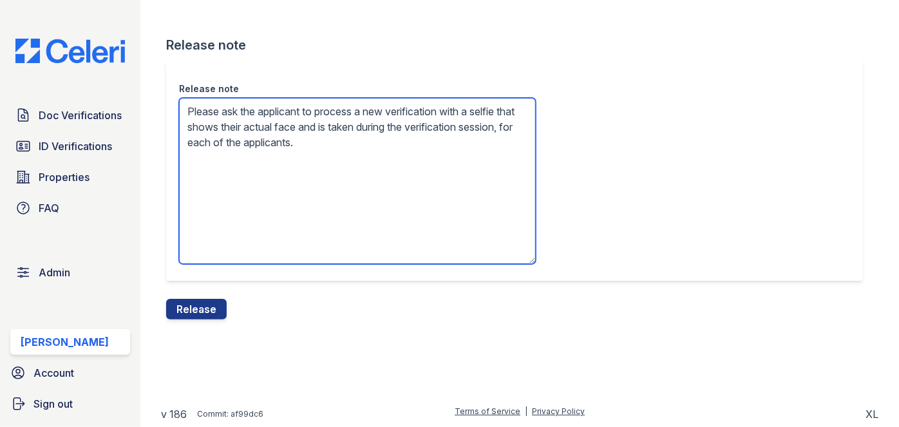
click at [266, 139] on textarea "Please ask the applicant to process a new verification with a selfie that shows…" at bounding box center [357, 181] width 357 height 166
click at [266, 147] on textarea "Please ask the applicant to process a new verification with a selfie that shows…" at bounding box center [357, 181] width 357 height 166
click at [360, 142] on textarea "Please ask the applicant to process a new verification with a selfie that shows…" at bounding box center [357, 181] width 357 height 166
type textarea "Please ask the applicant to process a new verification with a selfie that shows…"
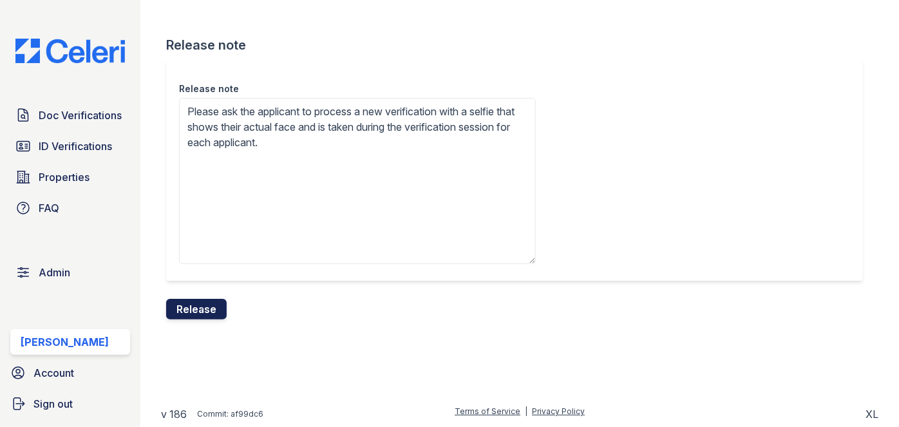
click at [201, 308] on button "Release" at bounding box center [196, 309] width 61 height 21
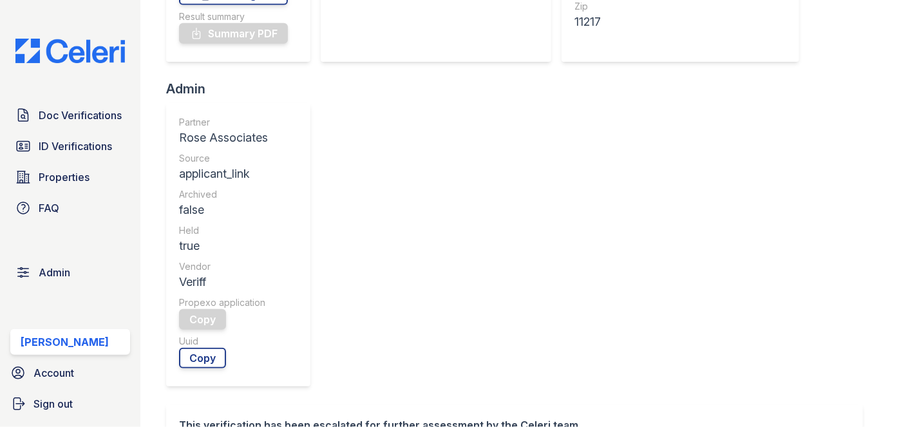
scroll to position [527, 0]
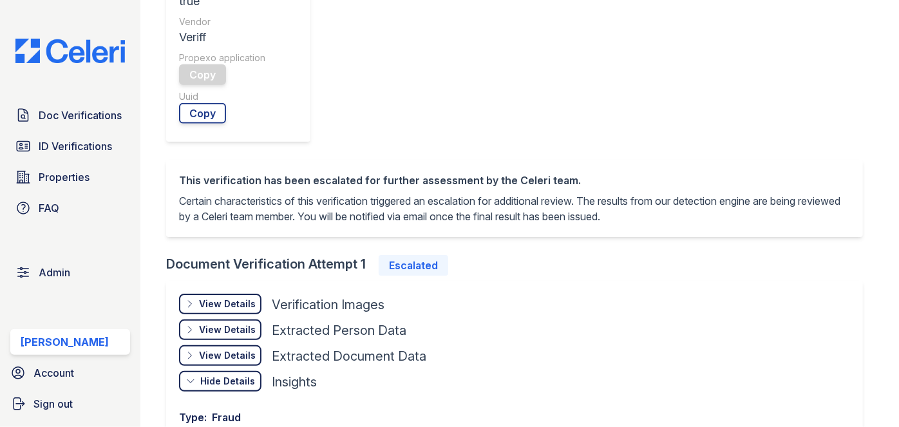
scroll to position [586, 0]
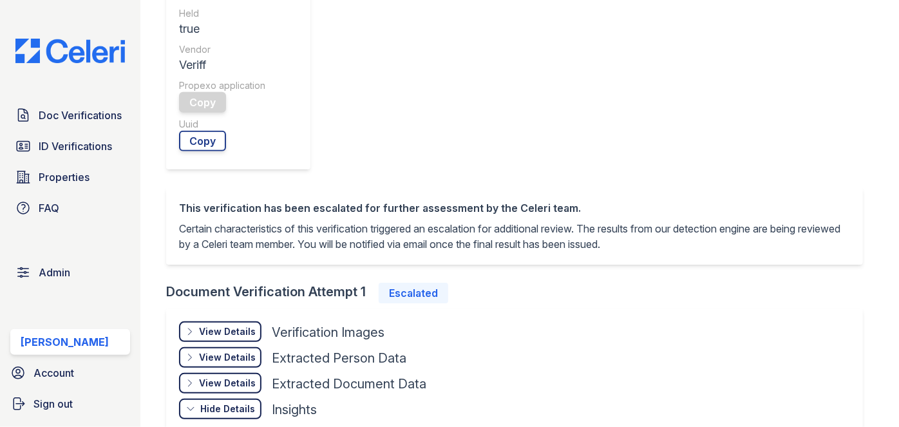
click at [238, 321] on div "View Details Details" at bounding box center [220, 331] width 82 height 21
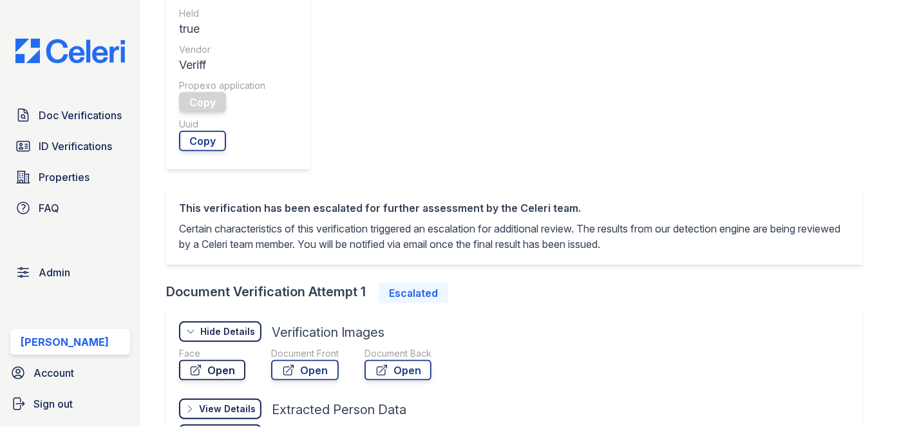
click at [233, 360] on link "Open" at bounding box center [212, 370] width 66 height 21
click at [316, 360] on link "Open" at bounding box center [305, 370] width 68 height 21
click at [398, 360] on link "Open" at bounding box center [398, 370] width 67 height 21
click at [305, 360] on link "Open" at bounding box center [305, 370] width 68 height 21
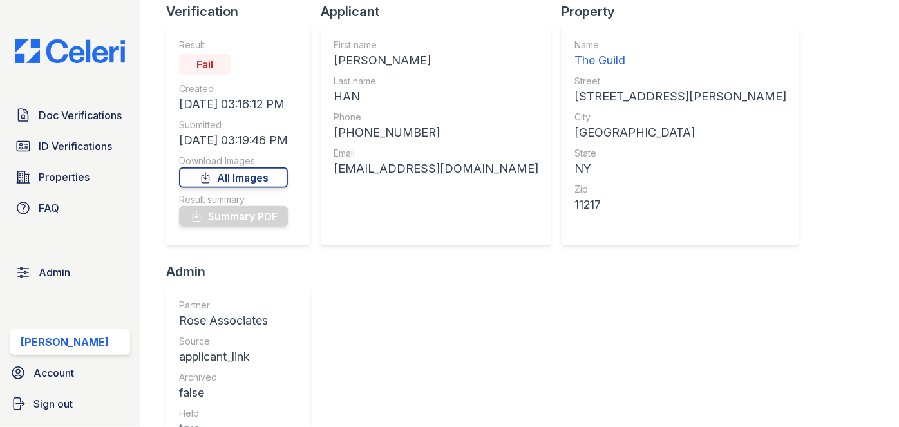
scroll to position [58, 0]
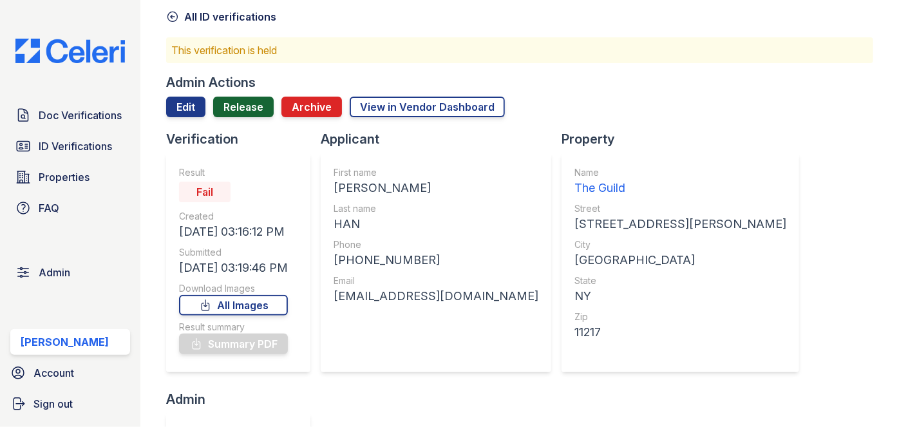
click at [242, 108] on link "Release" at bounding box center [243, 107] width 61 height 21
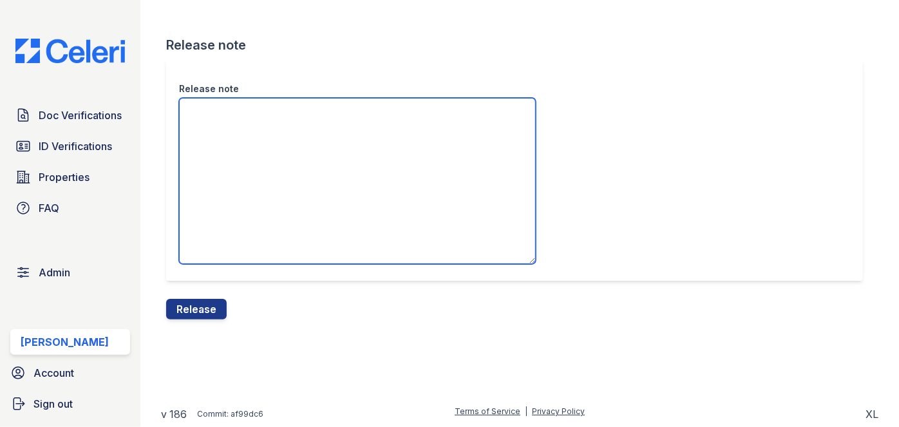
click at [236, 135] on textarea "Release note" at bounding box center [357, 181] width 357 height 166
click at [217, 108] on textarea "/idonsreen" at bounding box center [357, 181] width 357 height 166
drag, startPoint x: 265, startPoint y: 115, endPoint x: 191, endPoint y: 110, distance: 74.3
click at [191, 110] on textarea "/idonscreen" at bounding box center [357, 181] width 357 height 166
click at [268, 119] on textarea "/idonscreen" at bounding box center [357, 181] width 357 height 166
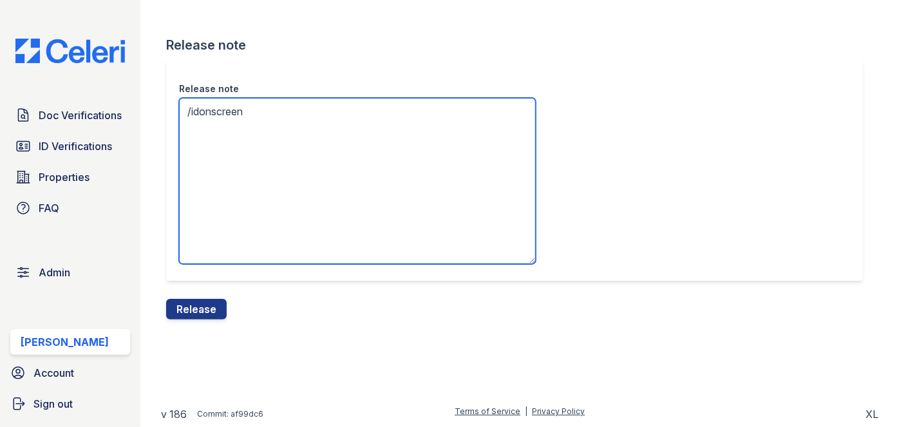
click at [268, 119] on textarea "/idonscreen" at bounding box center [357, 181] width 357 height 166
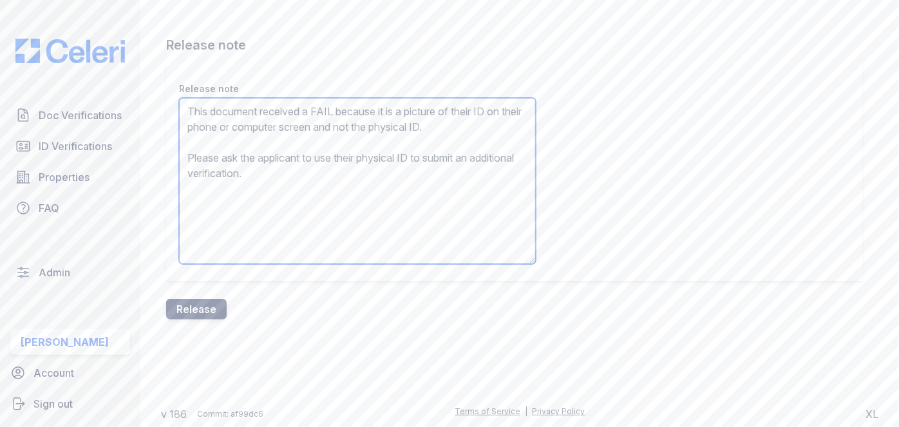
type textarea "This document received a FAIL because it is a picture of their ID on their phon…"
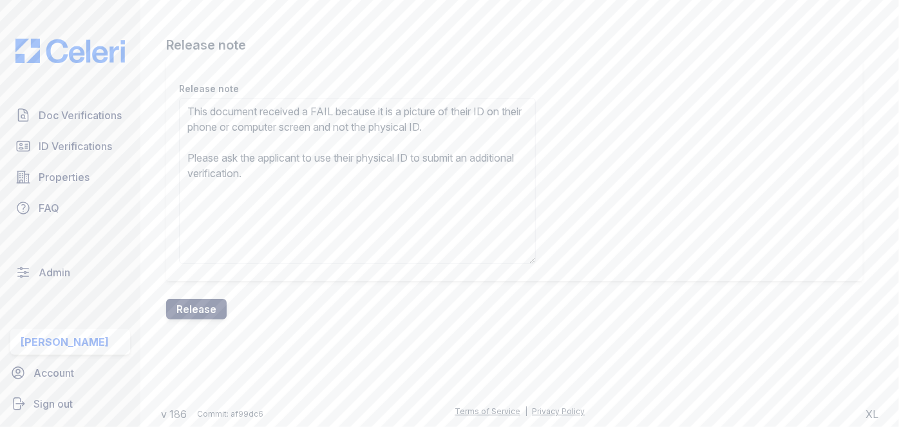
click at [200, 309] on button "Release" at bounding box center [196, 309] width 61 height 21
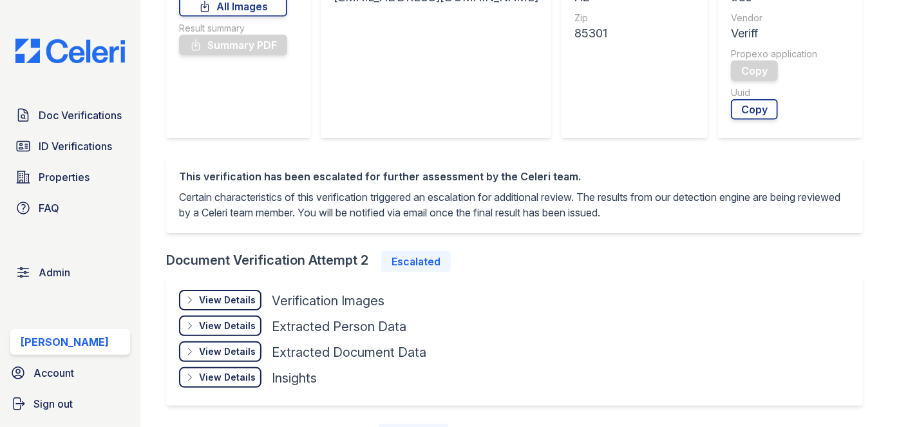
scroll to position [410, 0]
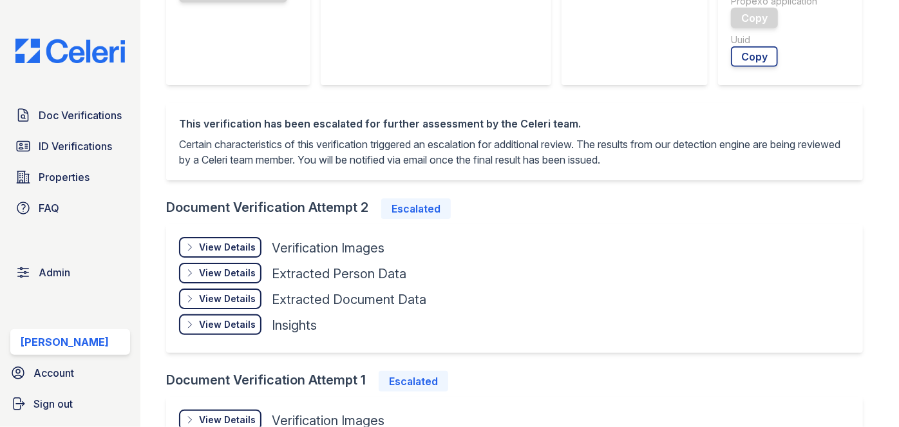
click at [216, 253] on div "View Details" at bounding box center [227, 247] width 57 height 13
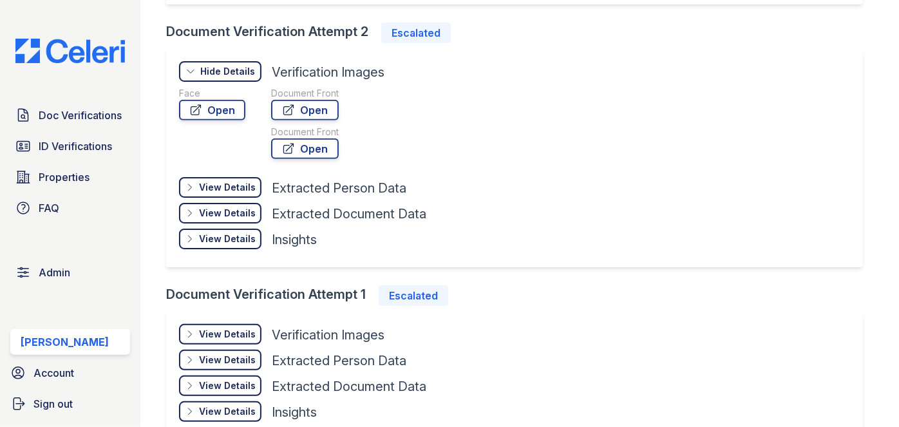
click at [231, 241] on div "View Details" at bounding box center [227, 239] width 57 height 13
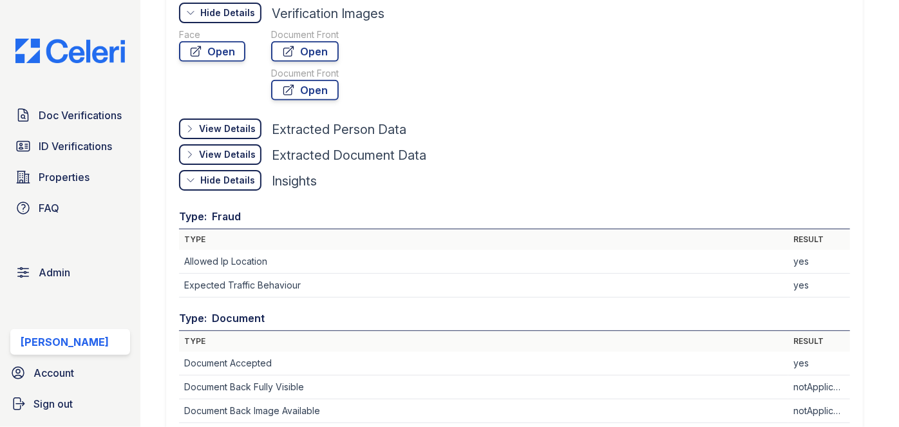
scroll to position [527, 0]
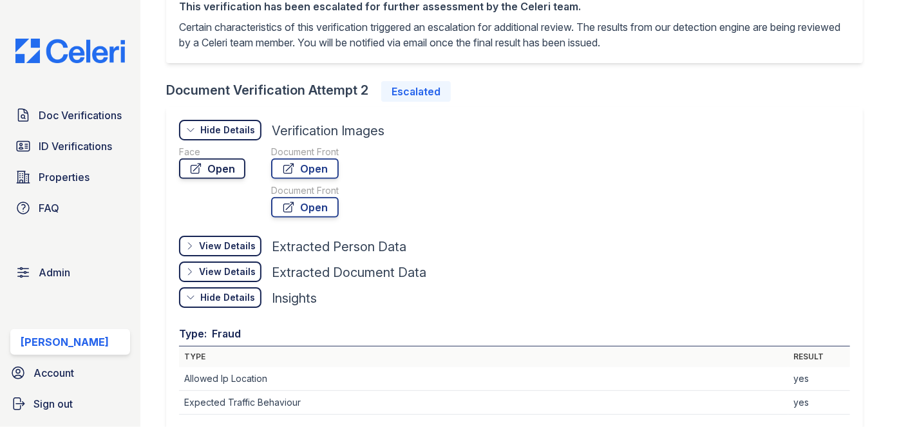
click at [225, 171] on link "Open" at bounding box center [212, 168] width 66 height 21
click at [290, 169] on icon at bounding box center [288, 168] width 13 height 13
click at [338, 203] on link "Open" at bounding box center [305, 207] width 68 height 21
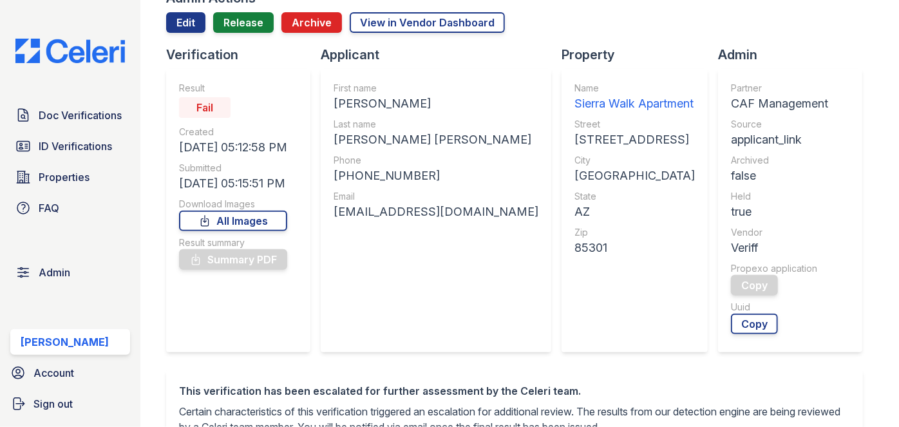
scroll to position [58, 0]
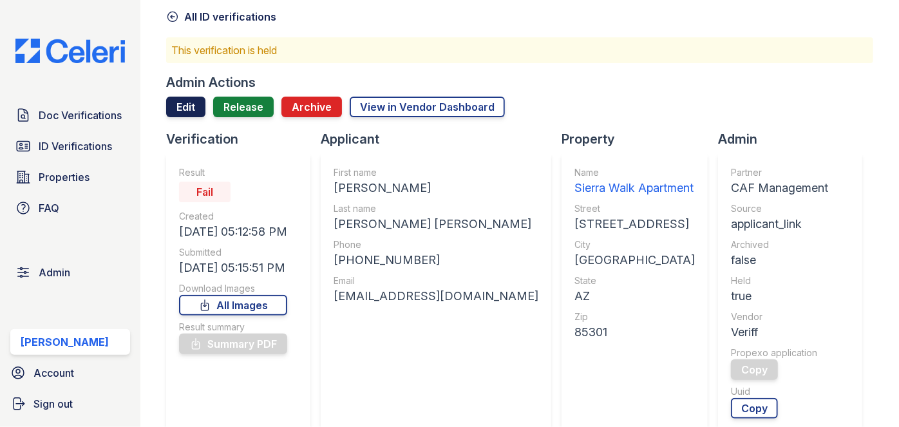
click at [189, 110] on link "Edit" at bounding box center [185, 107] width 39 height 21
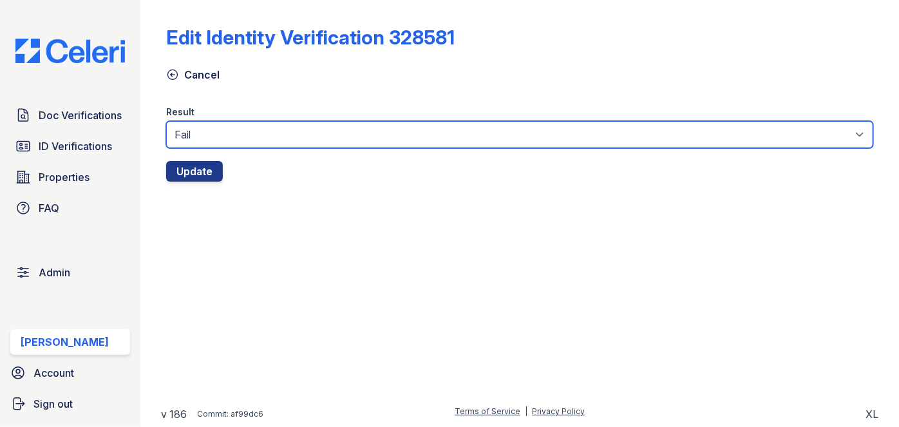
click at [209, 141] on select "Fail Pass" at bounding box center [519, 134] width 707 height 27
select select "pass"
click at [166, 121] on select "Fail Pass" at bounding box center [519, 134] width 707 height 27
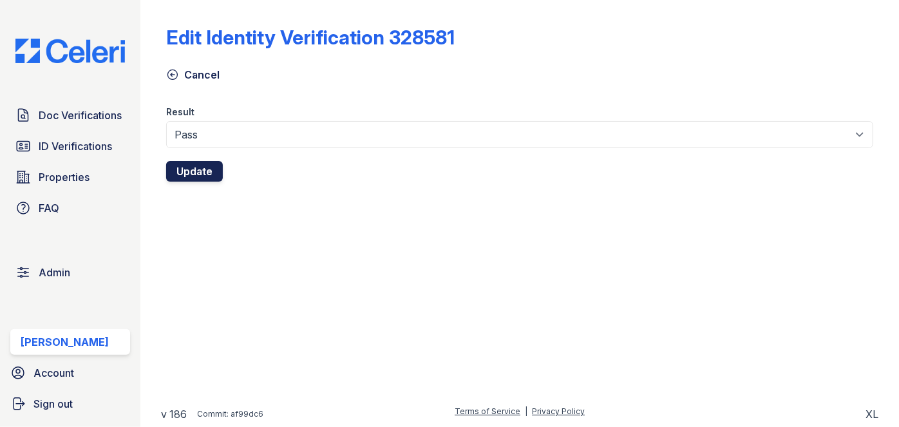
click at [207, 171] on button "Update" at bounding box center [194, 171] width 57 height 21
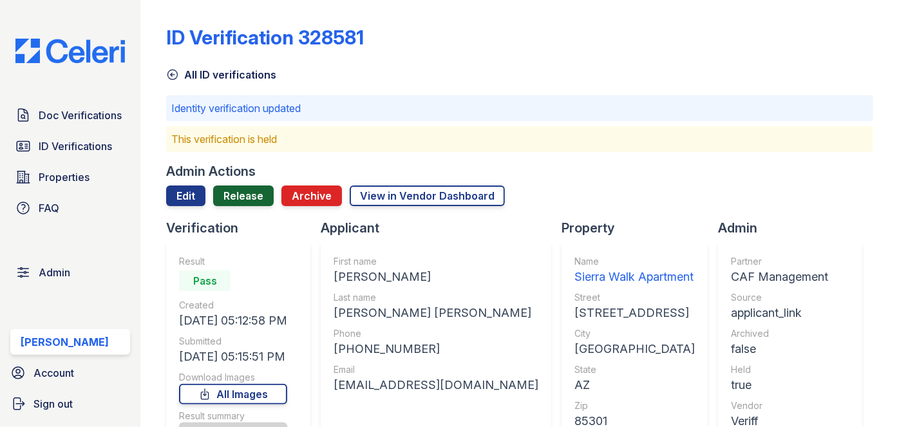
click at [249, 196] on link "Release" at bounding box center [243, 196] width 61 height 21
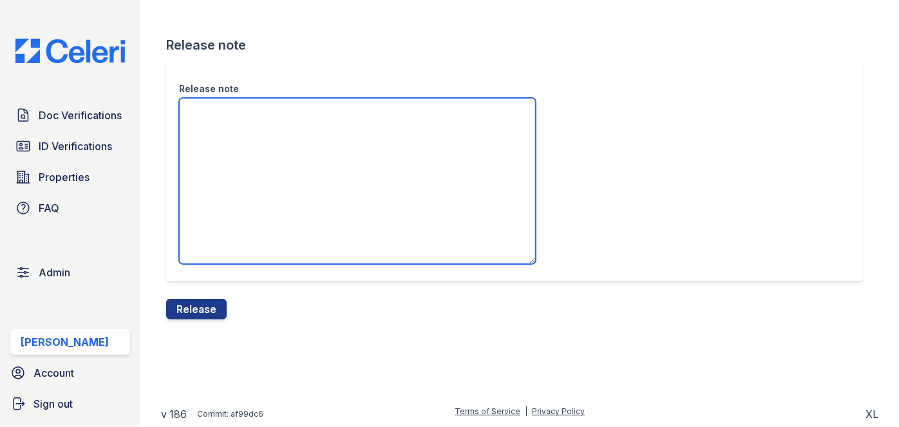
click at [224, 136] on textarea "Release note" at bounding box center [357, 181] width 357 height 166
paste textarea "This document received a PASS."
type textarea "This document received a PASS."
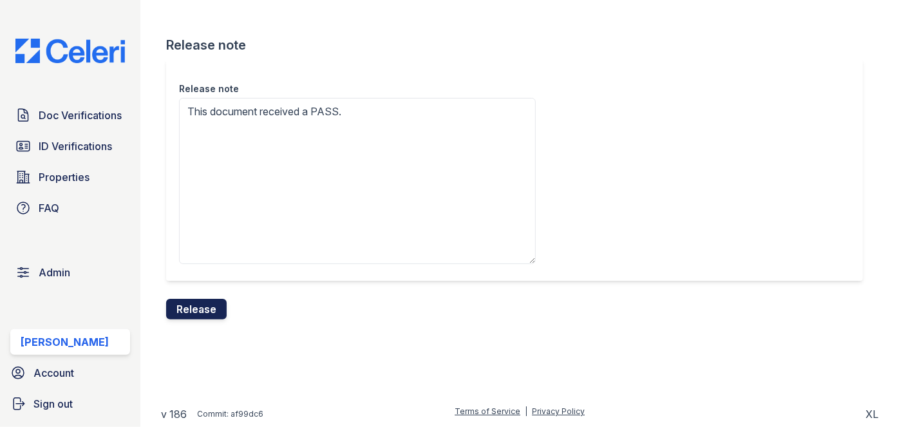
click at [211, 314] on button "Release" at bounding box center [196, 309] width 61 height 21
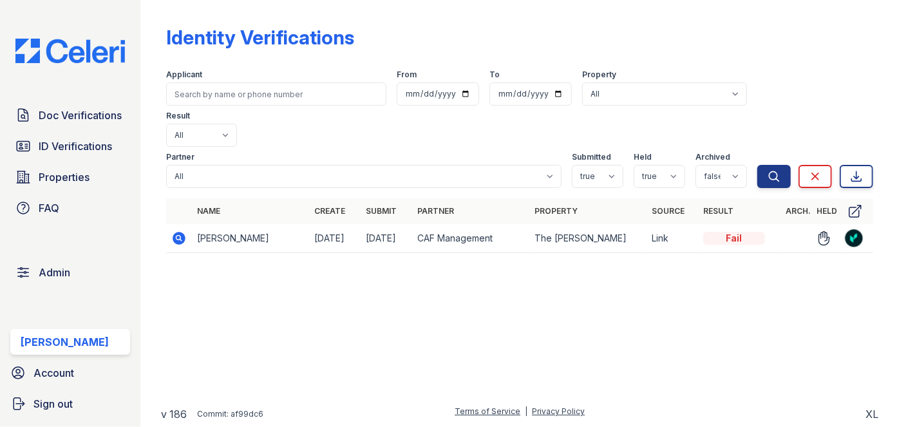
drag, startPoint x: 0, startPoint y: 0, endPoint x: 181, endPoint y: 194, distance: 265.3
click at [181, 232] on icon at bounding box center [179, 238] width 13 height 13
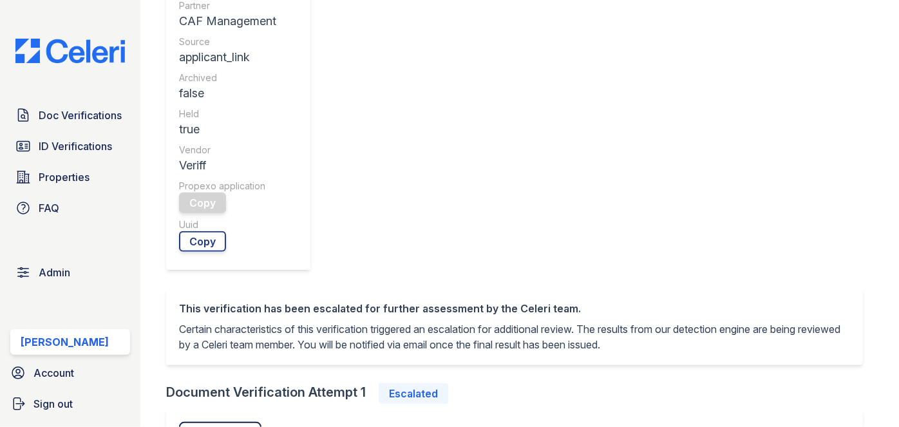
scroll to position [351, 0]
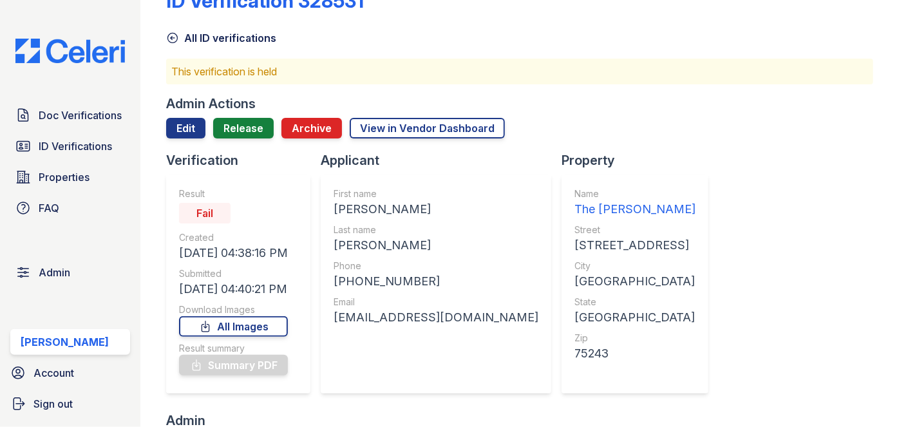
scroll to position [0, 0]
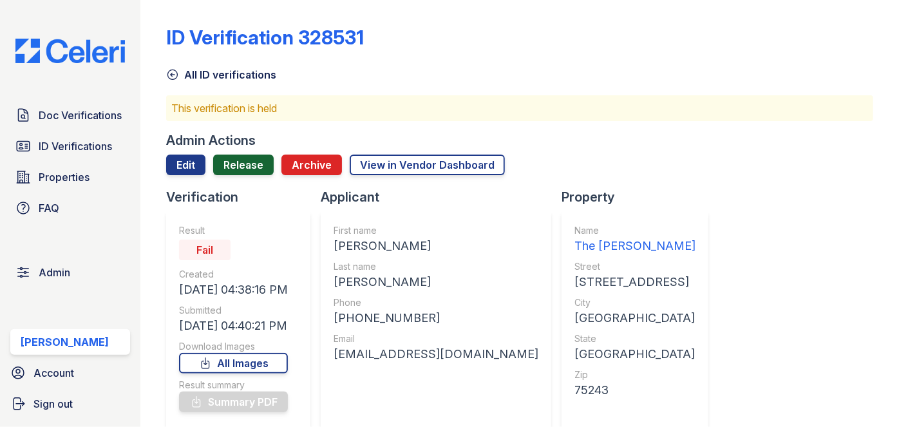
click at [243, 164] on link "Release" at bounding box center [243, 165] width 61 height 21
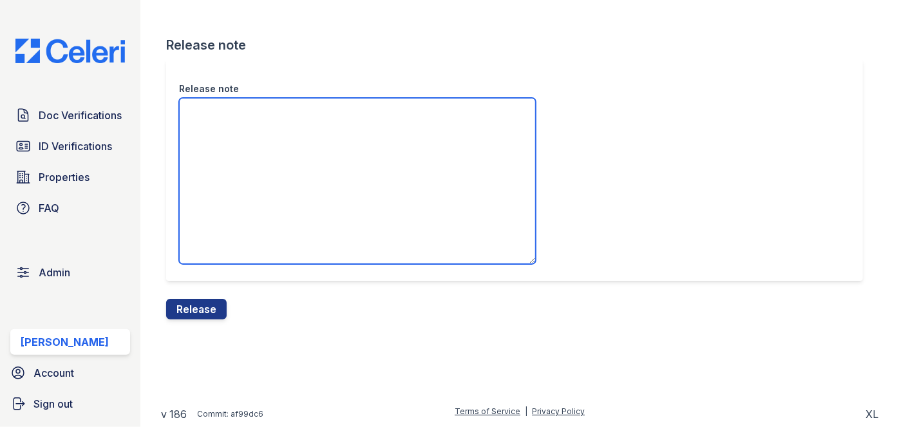
click at [228, 127] on textarea "Release note" at bounding box center [357, 181] width 357 height 166
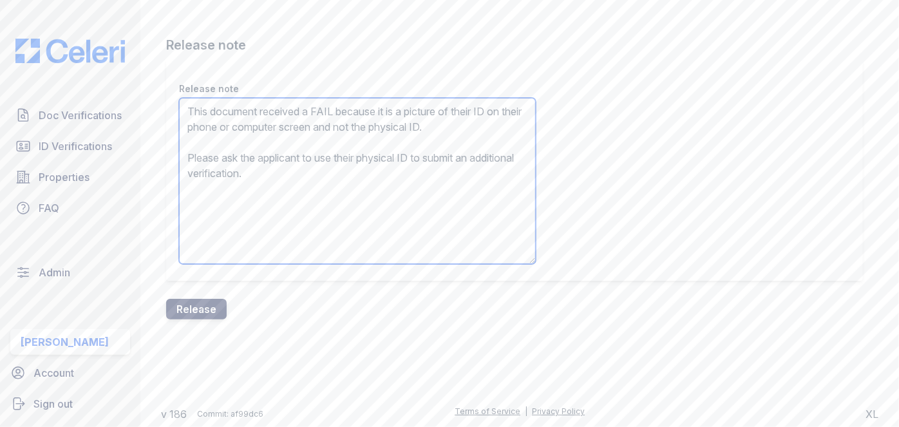
type textarea "This document received a FAIL because it is a picture of their ID on their phon…"
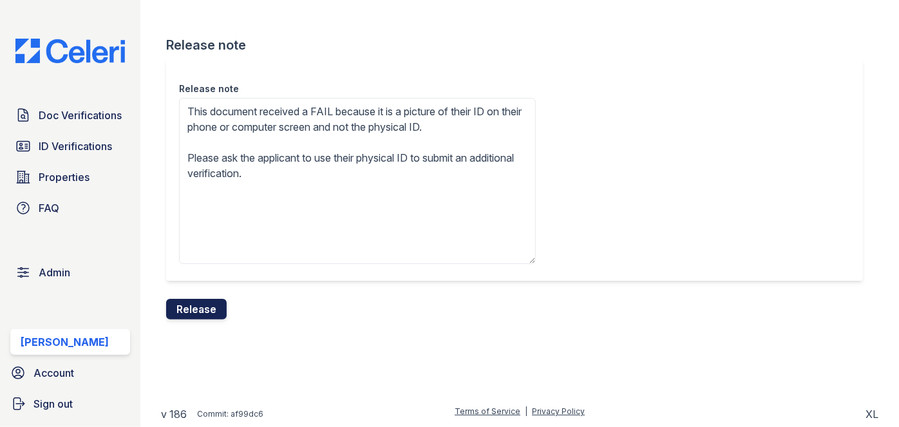
click at [211, 307] on button "Release" at bounding box center [196, 309] width 61 height 21
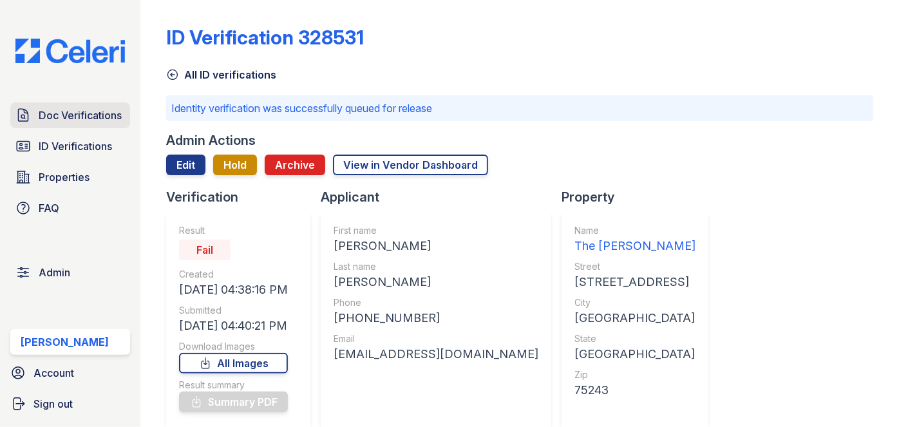
click at [113, 113] on span "Doc Verifications" at bounding box center [80, 115] width 83 height 15
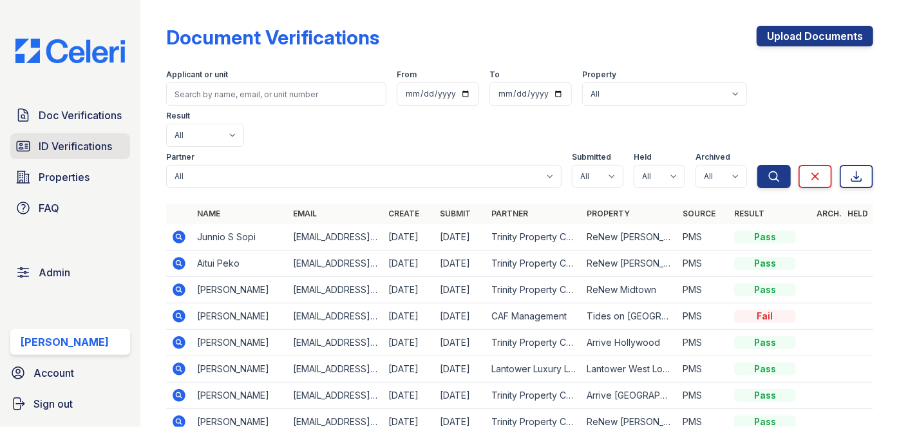
click at [113, 141] on link "ID Verifications" at bounding box center [70, 146] width 120 height 26
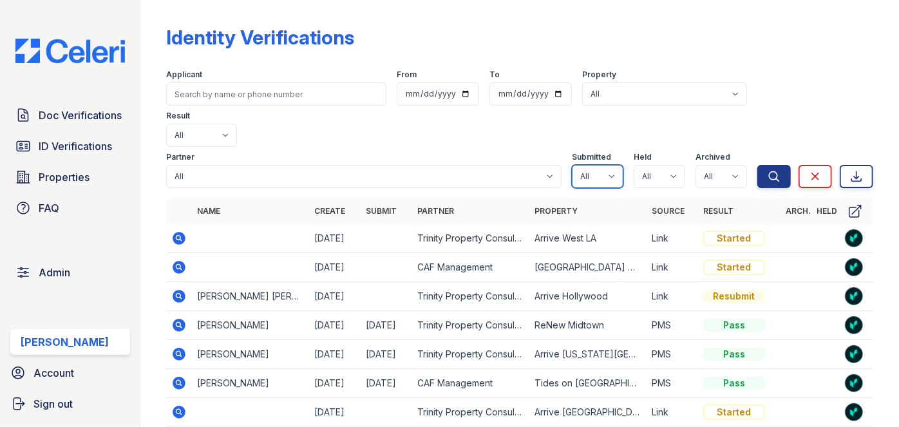
click at [600, 165] on select "All true false" at bounding box center [598, 176] width 52 height 23
select select "true"
click at [572, 165] on select "All true false" at bounding box center [598, 176] width 52 height 23
drag, startPoint x: 660, startPoint y: 137, endPoint x: 658, endPoint y: 145, distance: 8.6
click at [661, 165] on select "All true false" at bounding box center [660, 176] width 52 height 23
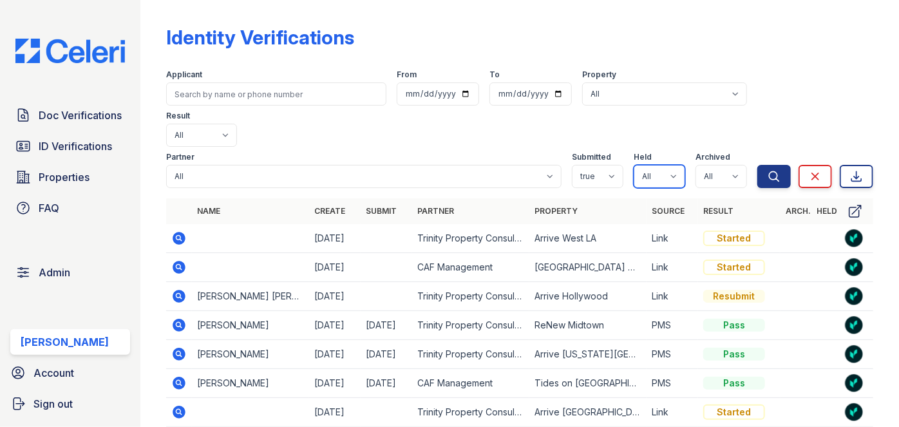
select select "true"
click at [634, 165] on select "All true false" at bounding box center [660, 176] width 52 height 23
click at [732, 165] on select "All true false" at bounding box center [722, 176] width 52 height 23
select select "false"
click at [696, 165] on select "All true false" at bounding box center [722, 176] width 52 height 23
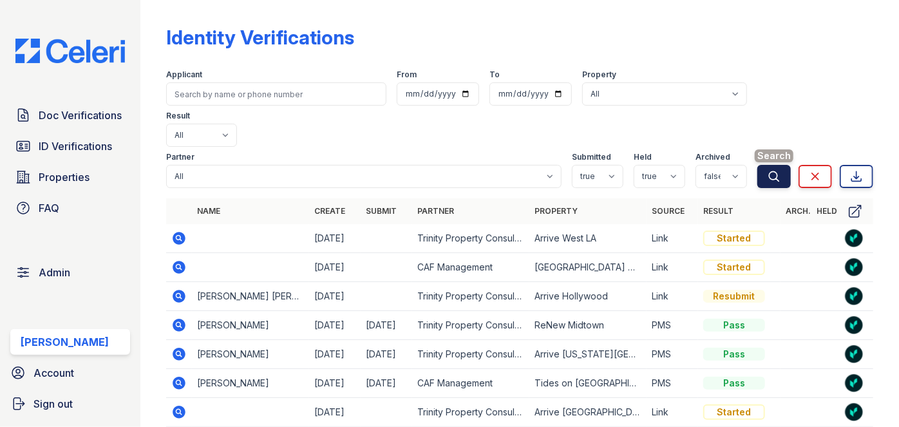
click at [768, 170] on icon "submit" at bounding box center [774, 176] width 13 height 13
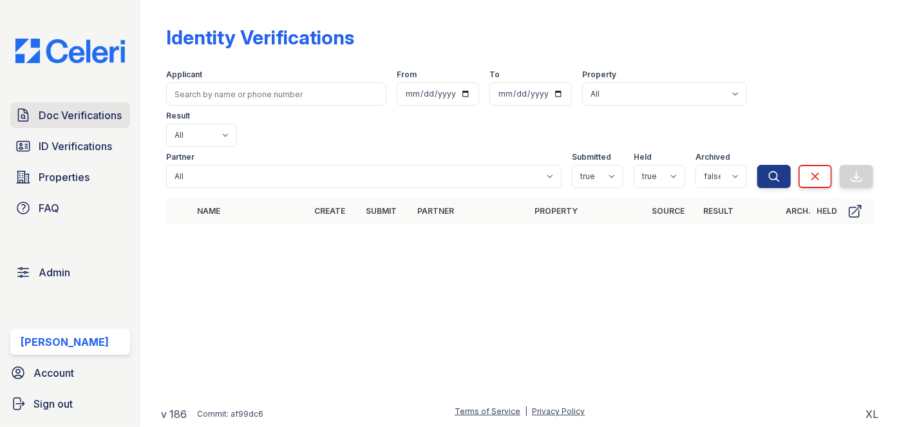
click at [130, 113] on link "Doc Verifications" at bounding box center [70, 115] width 120 height 26
